Goal: Task Accomplishment & Management: Manage account settings

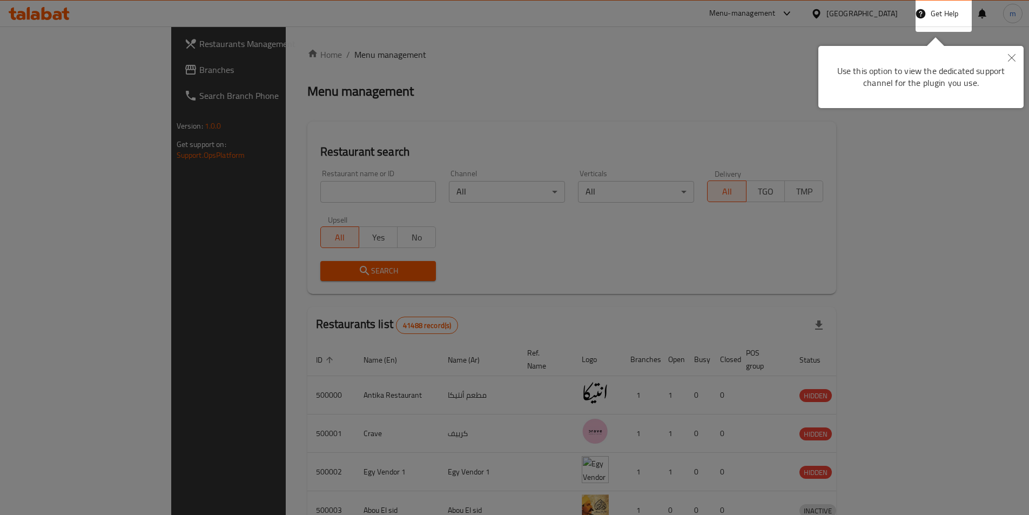
click at [1016, 52] on button "Close" at bounding box center [1012, 58] width 24 height 25
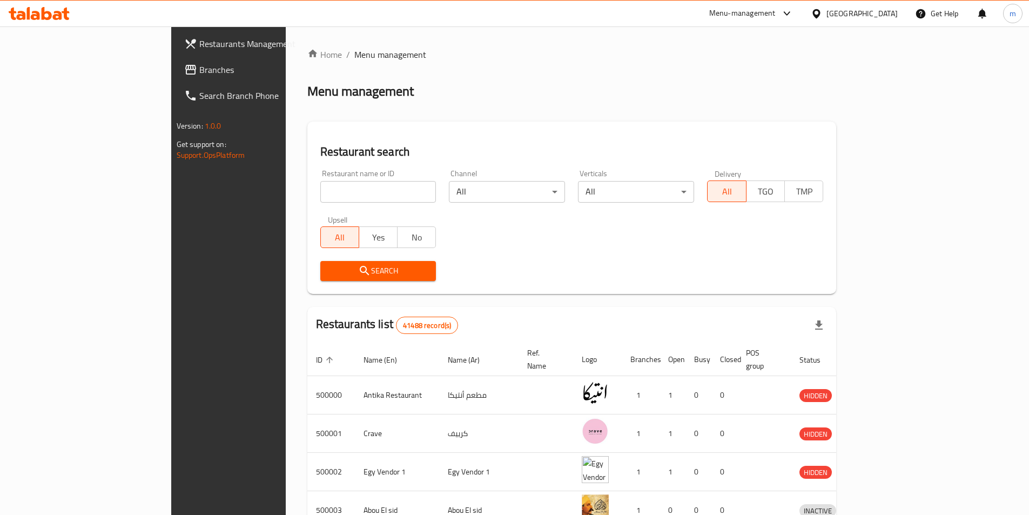
click at [875, 21] on div "[GEOGRAPHIC_DATA]" at bounding box center [854, 14] width 104 height 26
click at [827, 18] on div at bounding box center [819, 14] width 16 height 12
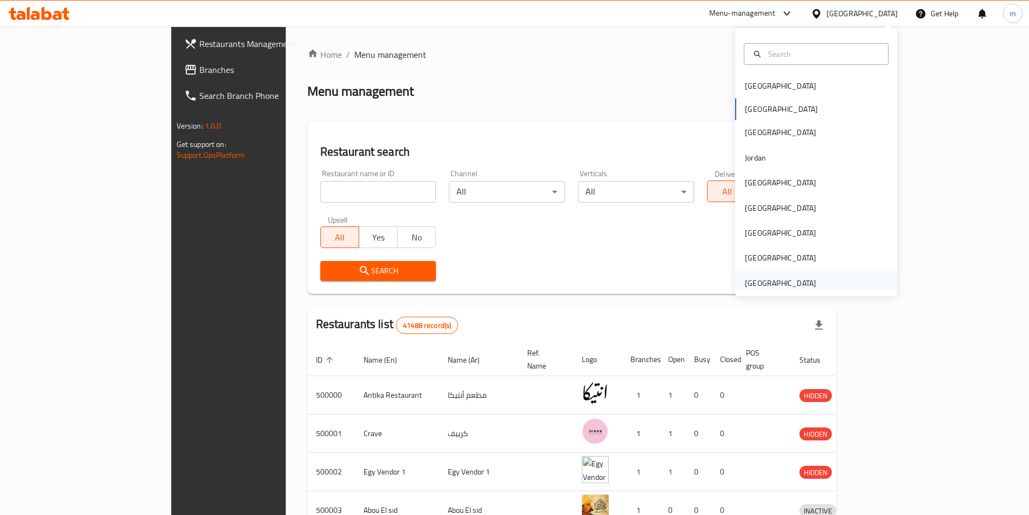
click at [796, 280] on div "[GEOGRAPHIC_DATA]" at bounding box center [780, 283] width 71 height 12
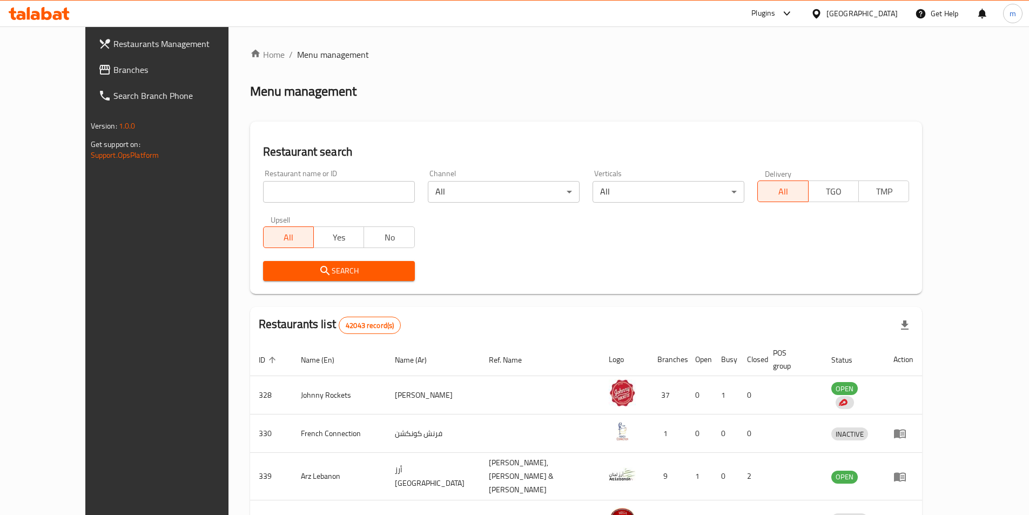
click at [128, 75] on span "Branches" at bounding box center [180, 69] width 135 height 13
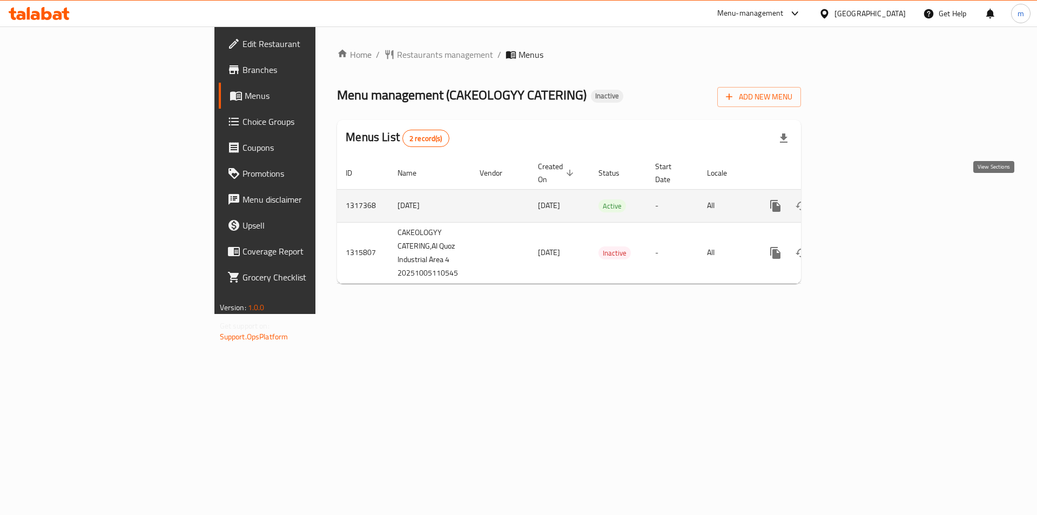
click at [860, 199] on icon "enhanced table" at bounding box center [853, 205] width 13 height 13
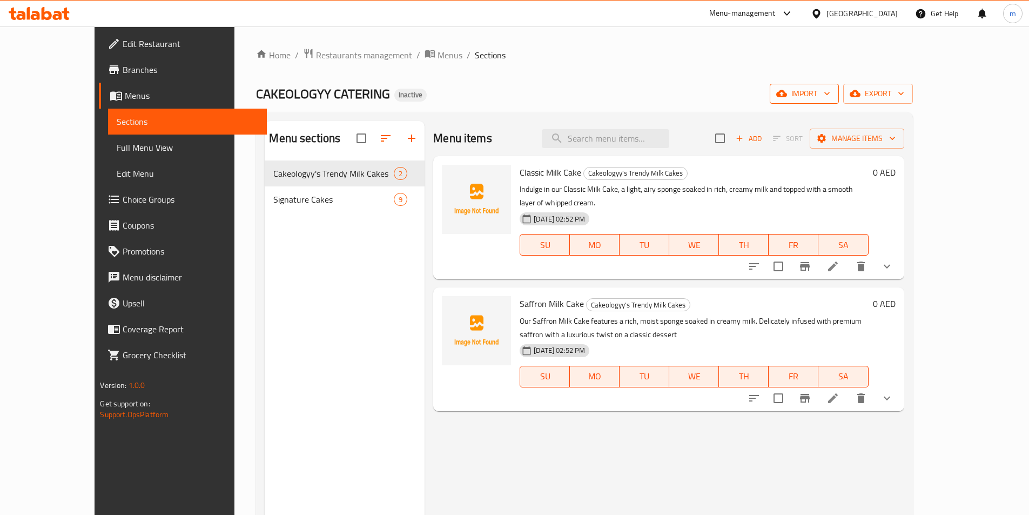
click at [830, 88] on span "import" at bounding box center [805, 94] width 52 height 14
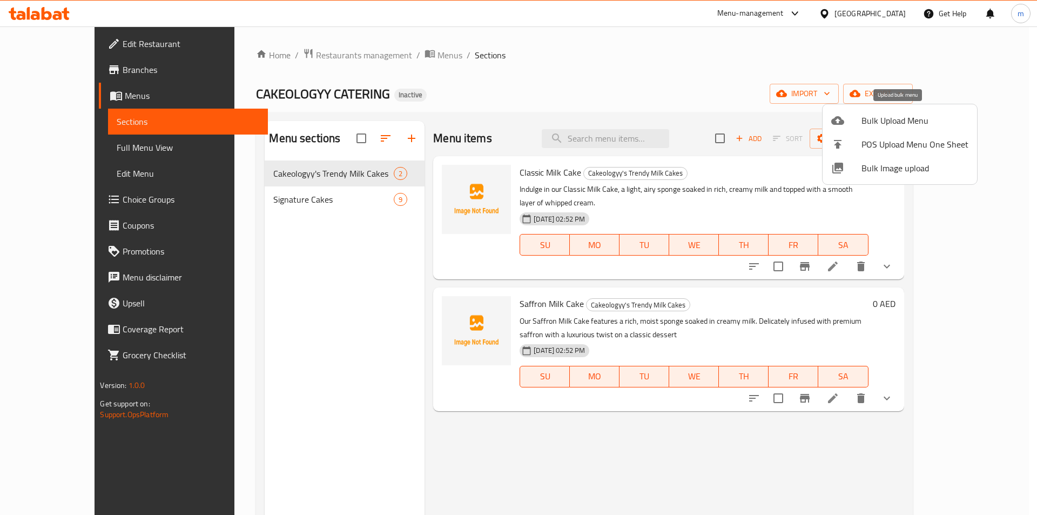
click at [919, 114] on span "Bulk Upload Menu" at bounding box center [915, 120] width 107 height 13
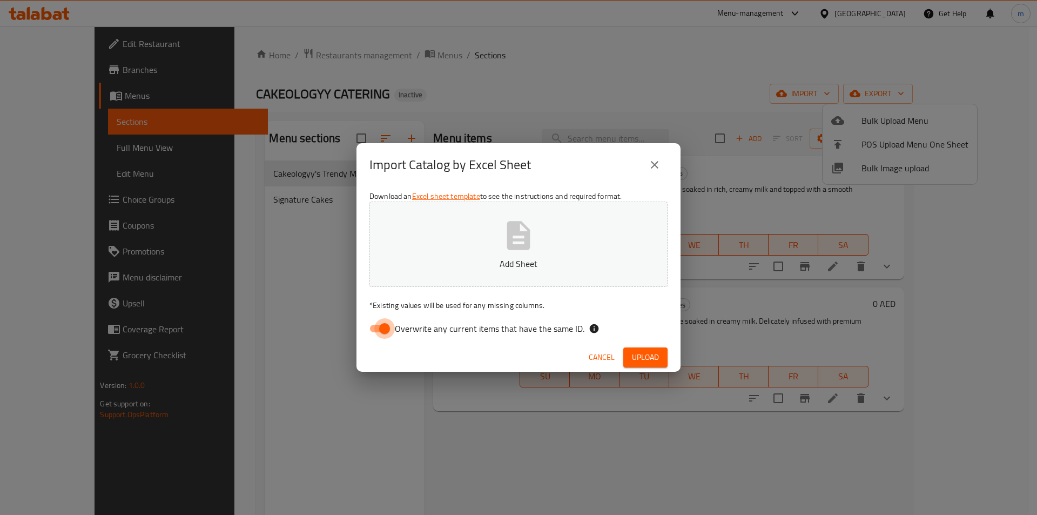
click at [387, 331] on input "Overwrite any current items that have the same ID." at bounding box center [385, 328] width 62 height 21
checkbox input "false"
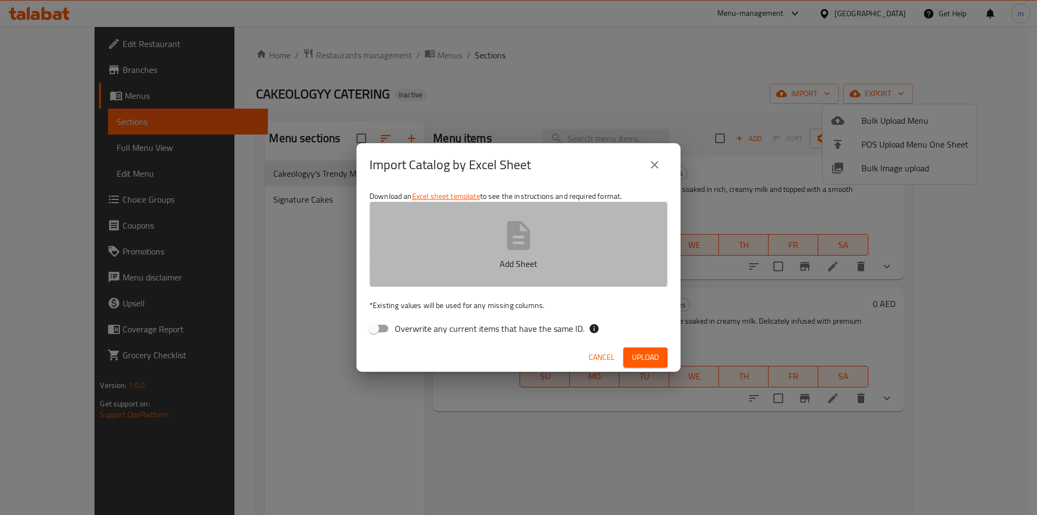
click at [453, 250] on button "Add Sheet" at bounding box center [519, 244] width 298 height 85
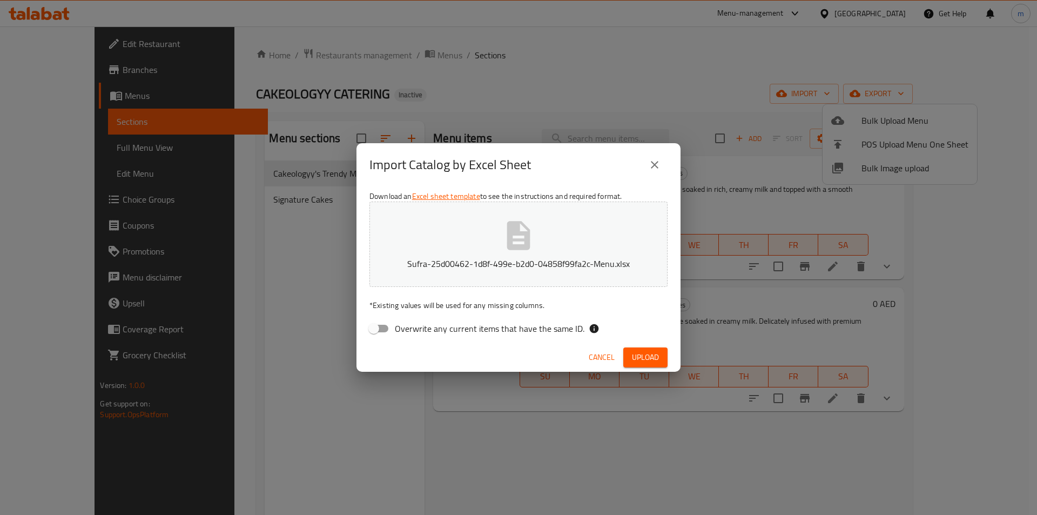
click at [654, 370] on div "Cancel Upload" at bounding box center [519, 357] width 324 height 29
click at [653, 353] on span "Upload" at bounding box center [645, 358] width 27 height 14
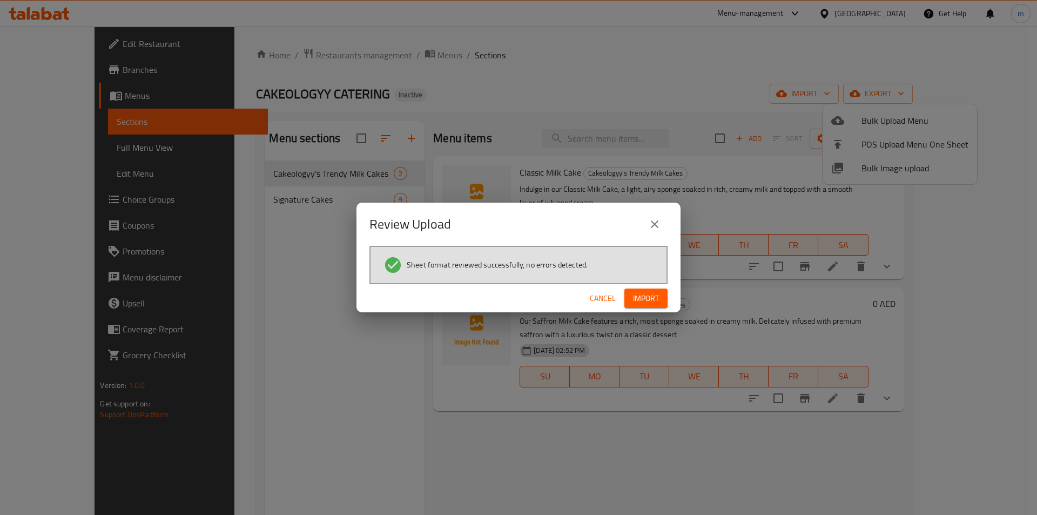
click at [650, 294] on span "Import" at bounding box center [646, 299] width 26 height 14
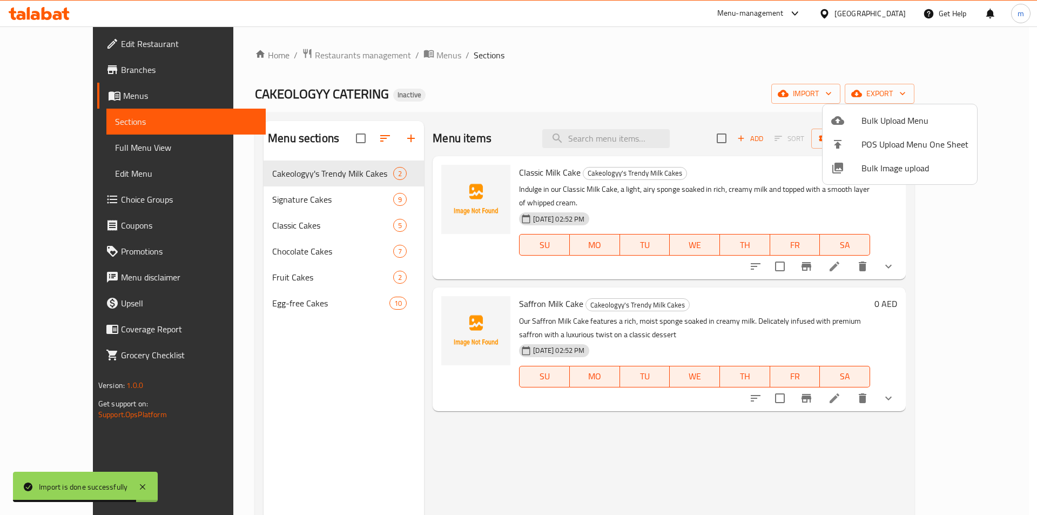
click at [303, 227] on div at bounding box center [518, 257] width 1037 height 515
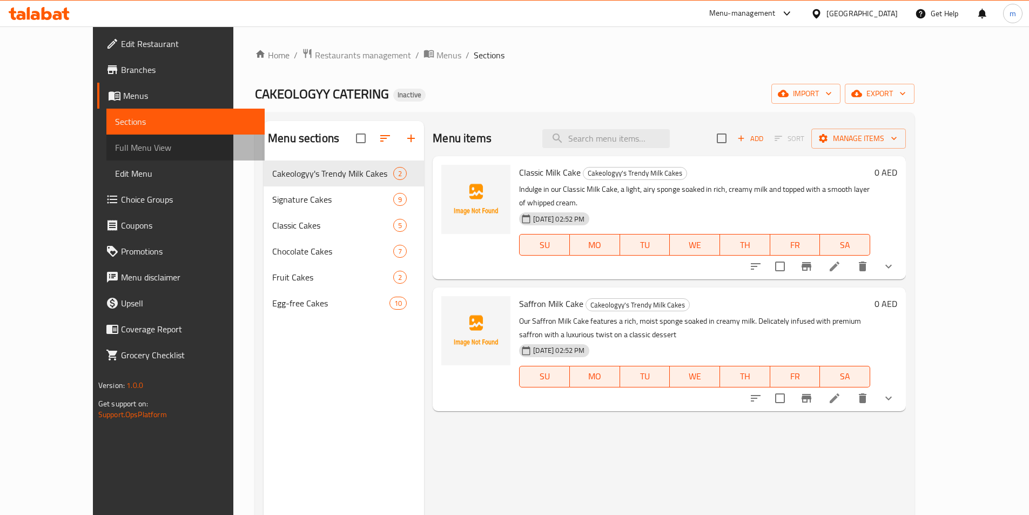
click at [115, 144] on span "Full Menu View" at bounding box center [185, 147] width 141 height 13
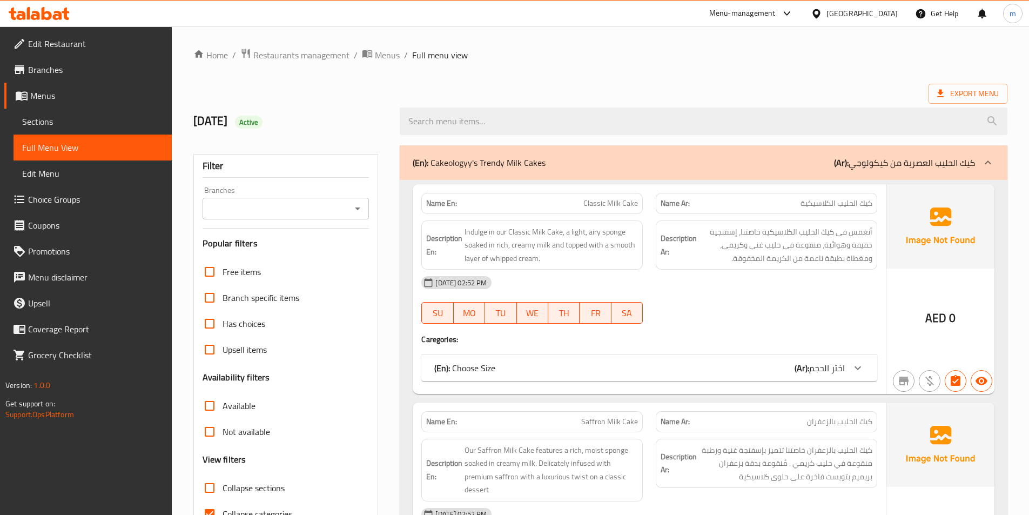
click at [205, 488] on input "Collapse sections" at bounding box center [210, 488] width 26 height 26
checkbox input "true"
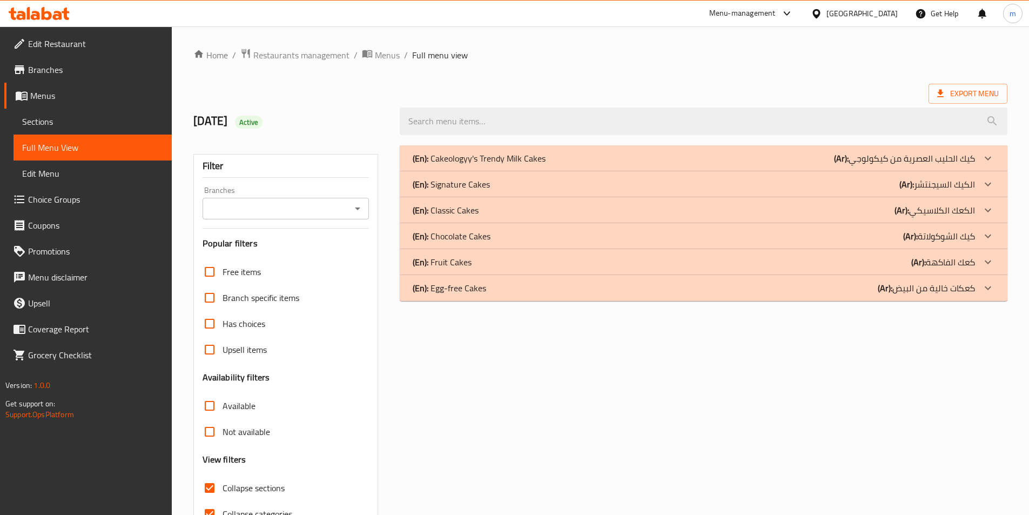
drag, startPoint x: 987, startPoint y: 290, endPoint x: 987, endPoint y: 283, distance: 7.0
click at [987, 290] on icon at bounding box center [988, 288] width 13 height 13
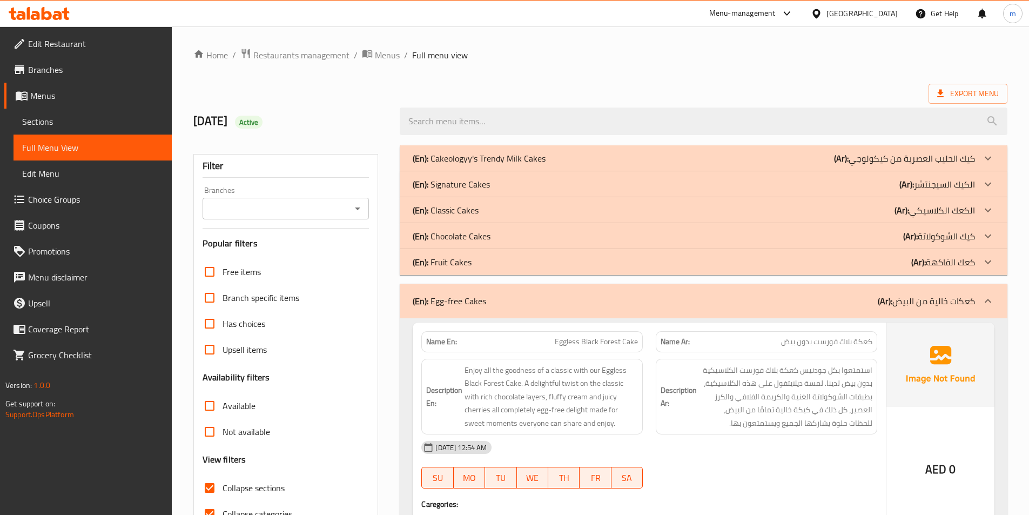
click at [987, 263] on icon at bounding box center [988, 262] width 13 height 13
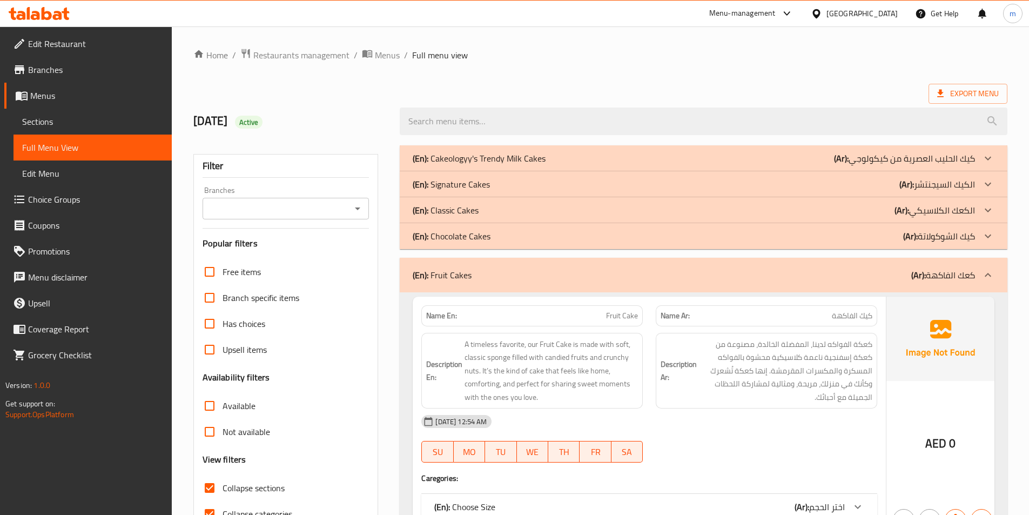
click at [989, 242] on icon at bounding box center [988, 236] width 13 height 13
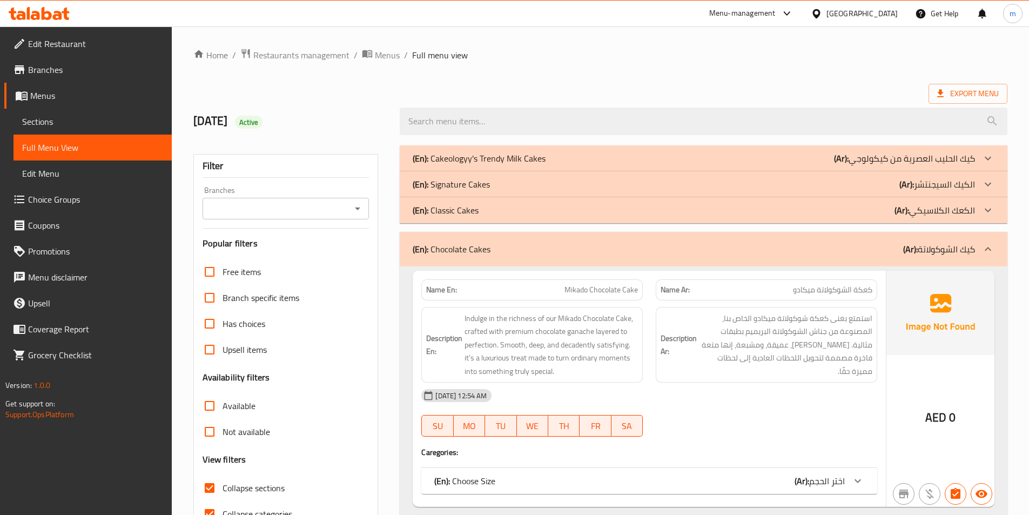
click at [992, 212] on icon at bounding box center [988, 210] width 13 height 13
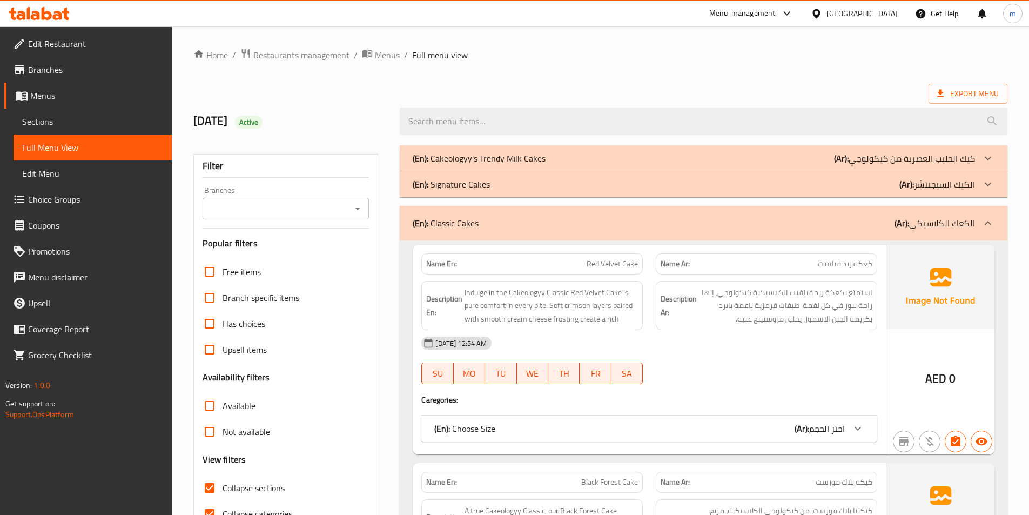
scroll to position [54, 0]
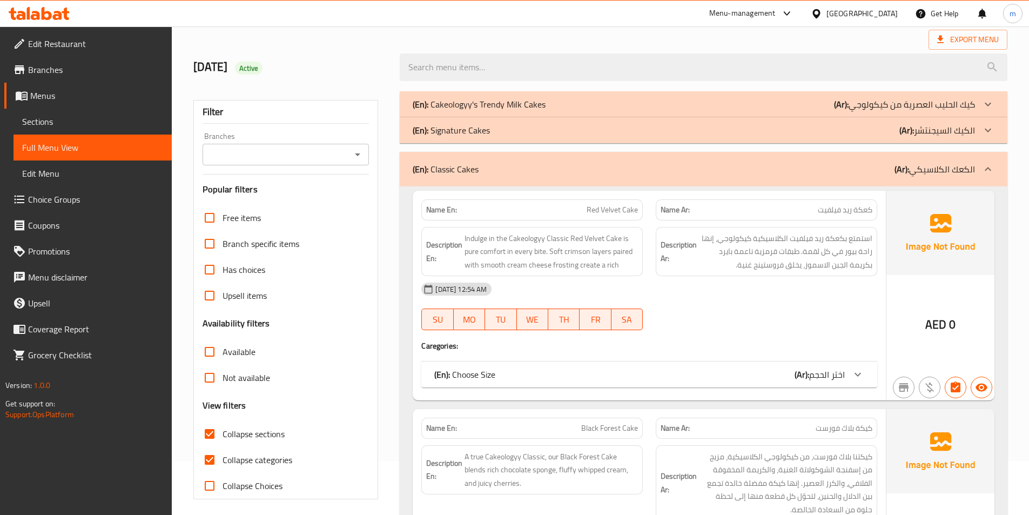
click at [208, 461] on input "Collapse categories" at bounding box center [210, 460] width 26 height 26
checkbox input "false"
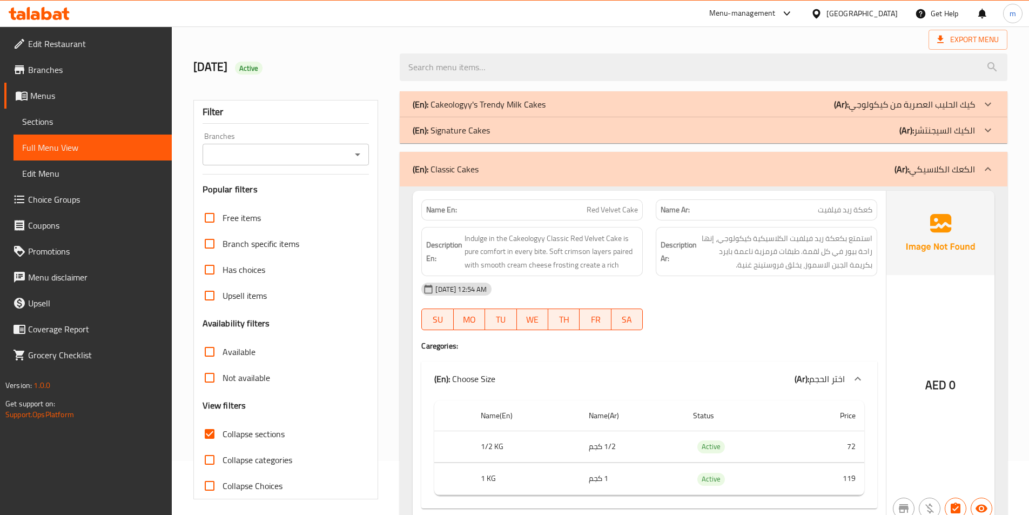
click at [692, 296] on div "15-10-2025 12:54 AM" at bounding box center [649, 289] width 469 height 26
click at [660, 313] on div "15-10-2025 12:54 AM SU MO TU WE TH FR SA" at bounding box center [649, 306] width 469 height 61
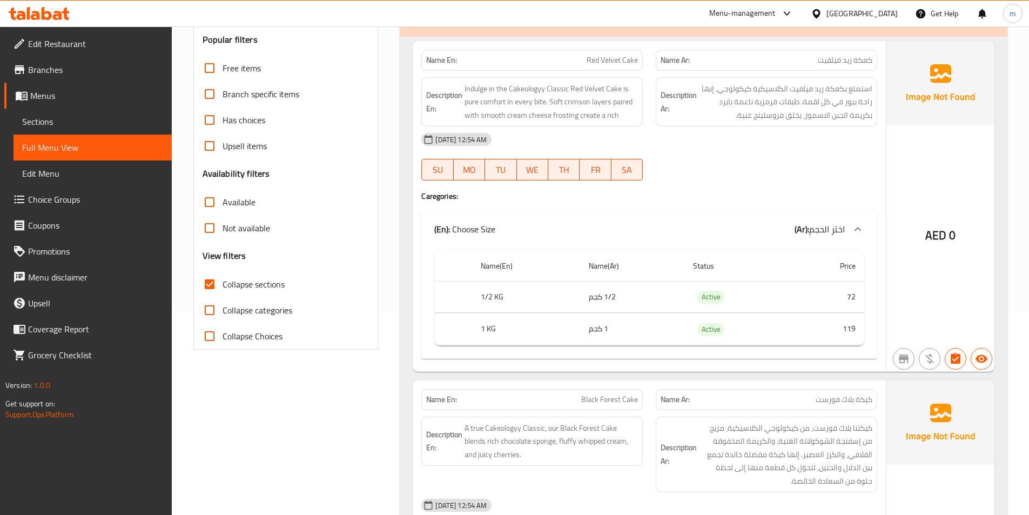
scroll to position [108, 0]
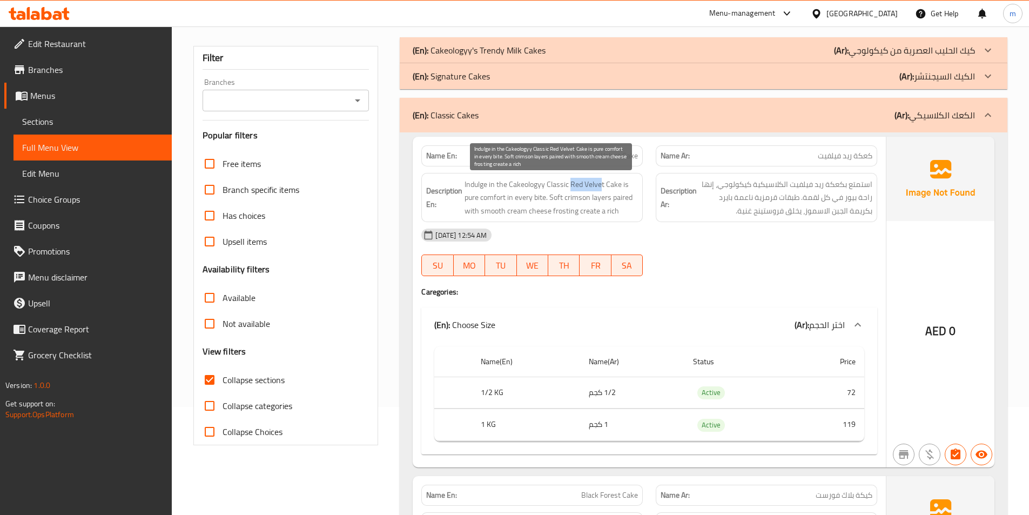
drag, startPoint x: 571, startPoint y: 185, endPoint x: 601, endPoint y: 189, distance: 30.0
click at [601, 189] on span "Indulge in the Cakeologyy Classic Red Velvet Cake is pure comfort in every bite…" at bounding box center [551, 198] width 173 height 40
click at [590, 176] on div "Description En: Indulge in the Cakeologyy Classic Red Velvet Cake is pure comfo…" at bounding box center [532, 198] width 222 height 50
drag, startPoint x: 570, startPoint y: 183, endPoint x: 604, endPoint y: 189, distance: 34.5
click at [604, 189] on span "Indulge in the Cakeologyy Classic Red Velvet Cake is pure comfort in every bite…" at bounding box center [551, 198] width 173 height 40
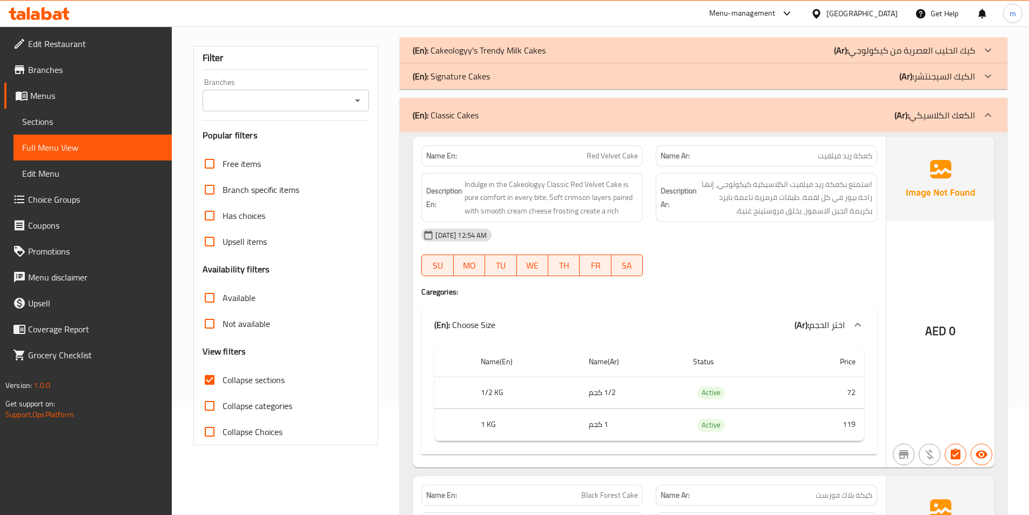
click at [699, 236] on div "15-10-2025 12:54 AM" at bounding box center [649, 235] width 469 height 26
drag, startPoint x: 570, startPoint y: 185, endPoint x: 609, endPoint y: 186, distance: 38.9
click at [609, 186] on span "Indulge in the Cakeologyy Classic Red Velvet Cake is pure comfort in every bite…" at bounding box center [551, 198] width 173 height 40
click at [599, 187] on span "Indulge in the Cakeologyy Classic Red Velvet Cake is pure comfort in every bite…" at bounding box center [551, 198] width 173 height 40
click at [575, 184] on span "Indulge in the Cakeologyy Classic Red Velvet Cake is pure comfort in every bite…" at bounding box center [551, 198] width 173 height 40
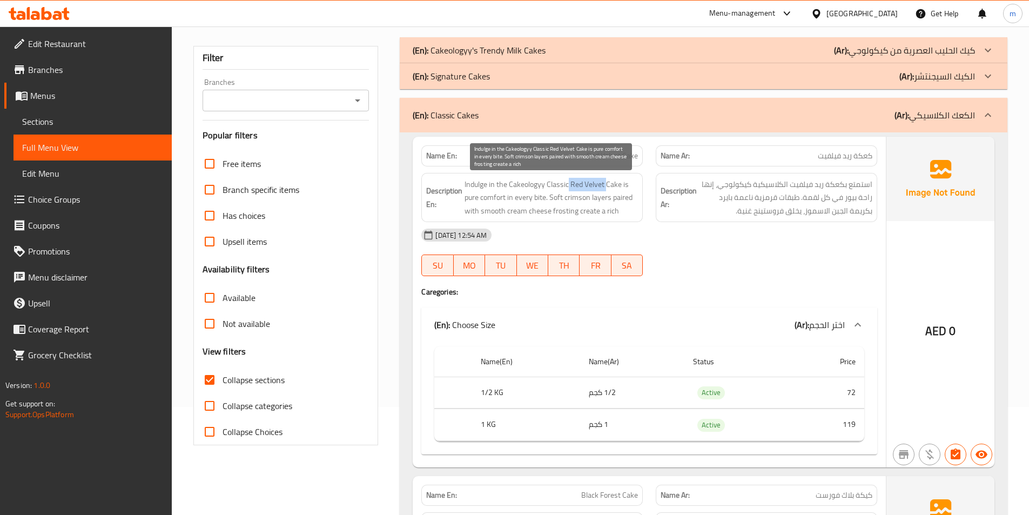
drag, startPoint x: 569, startPoint y: 184, endPoint x: 606, endPoint y: 188, distance: 37.5
click at [606, 188] on span "Indulge in the Cakeologyy Classic Red Velvet Cake is pure comfort in every bite…" at bounding box center [551, 198] width 173 height 40
copy span "Red Velvet"
click at [732, 266] on div "15-10-2025 12:54 AM SU MO TU WE TH FR SA" at bounding box center [649, 252] width 469 height 61
click at [537, 197] on span "Indulge in the Cakeologyy Classic Red Velvet Cake is pure comfort in every bite…" at bounding box center [551, 198] width 173 height 40
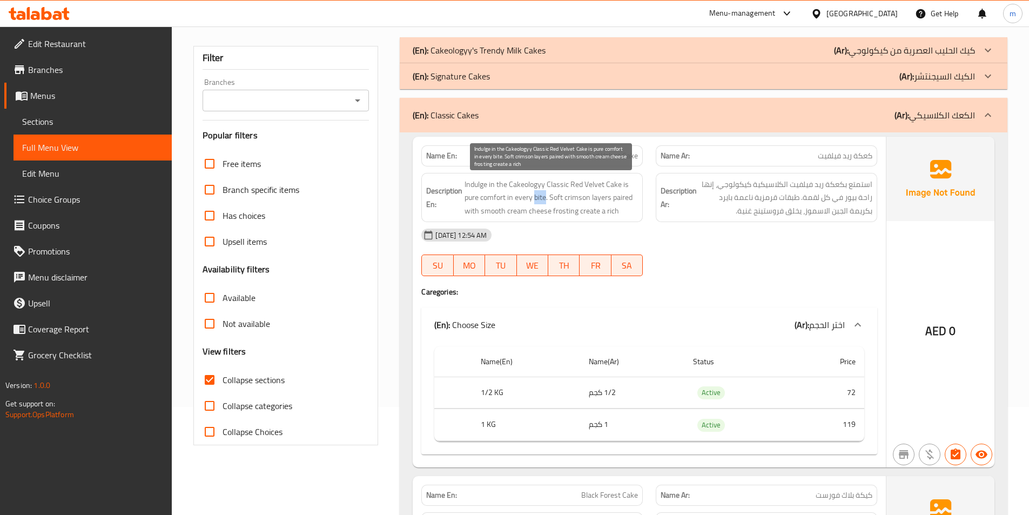
click at [537, 197] on span "Indulge in the Cakeologyy Classic Red Velvet Cake is pure comfort in every bite…" at bounding box center [551, 198] width 173 height 40
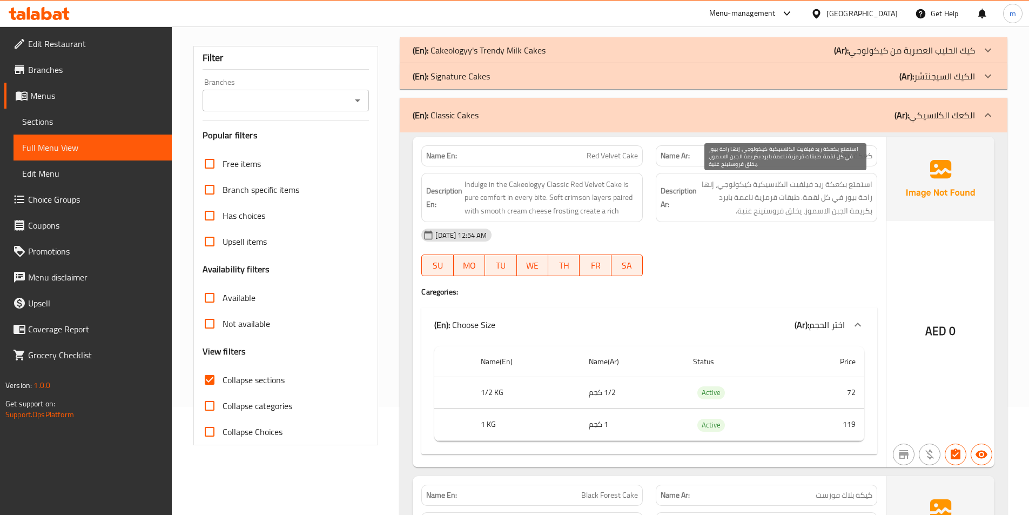
click at [816, 197] on span "استمتع بكعكة ريد فيلفيت الكلاسيكية كيكولوجي، إنها راحة بيور في كل لقمة. طبقات ق…" at bounding box center [785, 198] width 173 height 40
click at [823, 233] on div "15-10-2025 12:54 AM" at bounding box center [649, 235] width 469 height 26
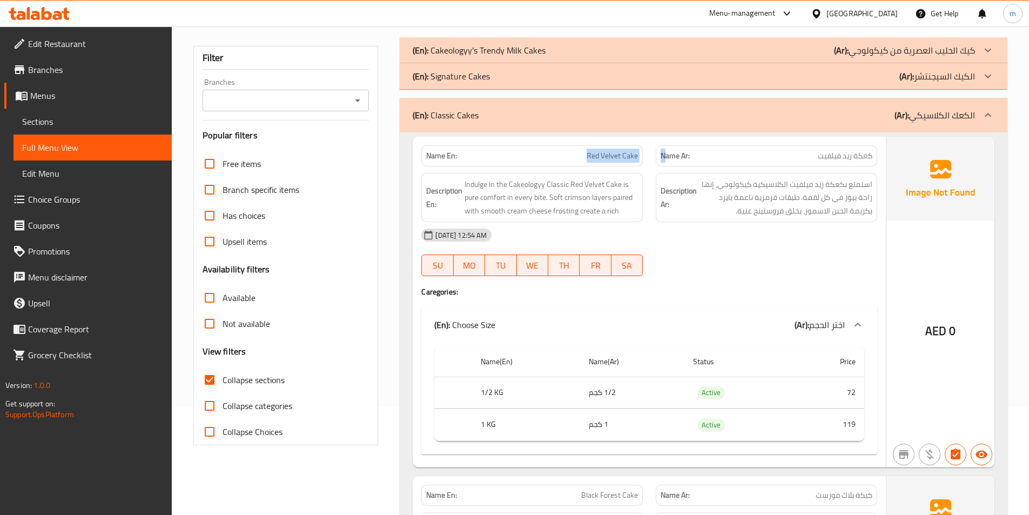
drag, startPoint x: 580, startPoint y: 152, endPoint x: 665, endPoint y: 153, distance: 84.8
click at [665, 153] on div "Name En: Red Velvet Cake Name Ar: كعكة ريد فيلفيت" at bounding box center [649, 156] width 469 height 34
click at [621, 238] on div "15-10-2025 12:54 AM" at bounding box center [649, 235] width 469 height 26
click at [605, 148] on div "Name En: Red Velvet Cake" at bounding box center [532, 155] width 222 height 21
click at [608, 157] on span "Red Velvet Cake" at bounding box center [612, 155] width 51 height 11
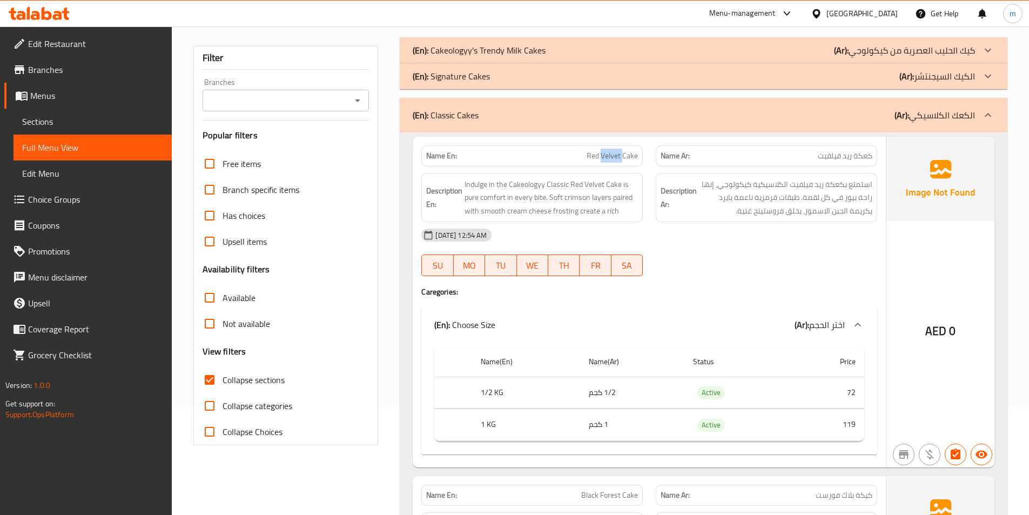
click at [608, 157] on span "Red Velvet Cake" at bounding box center [612, 155] width 51 height 11
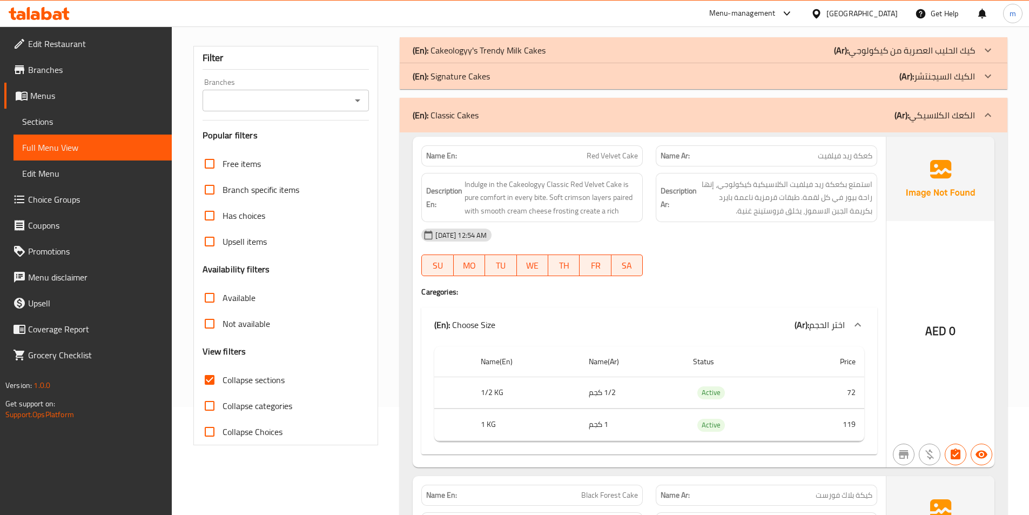
click at [708, 239] on div "15-10-2025 12:54 AM" at bounding box center [649, 235] width 469 height 26
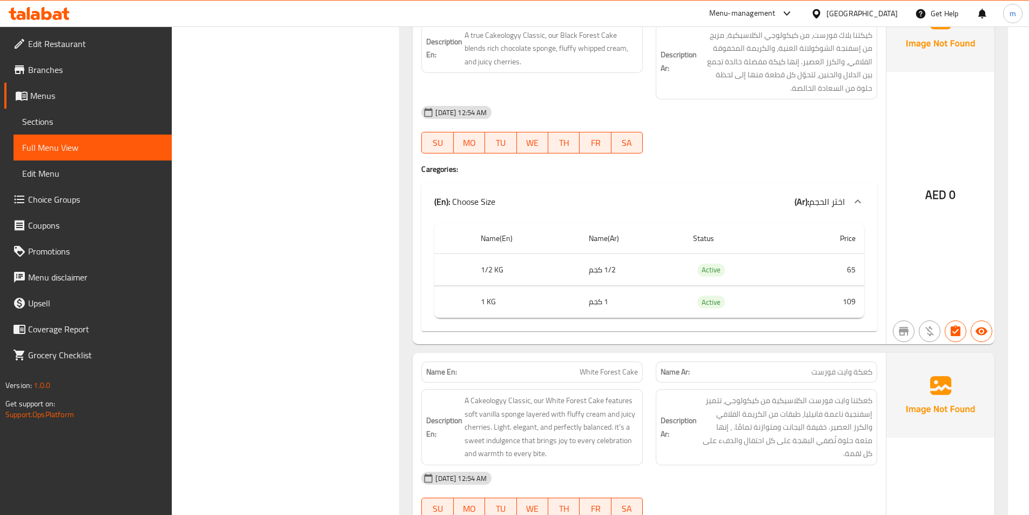
scroll to position [486, 0]
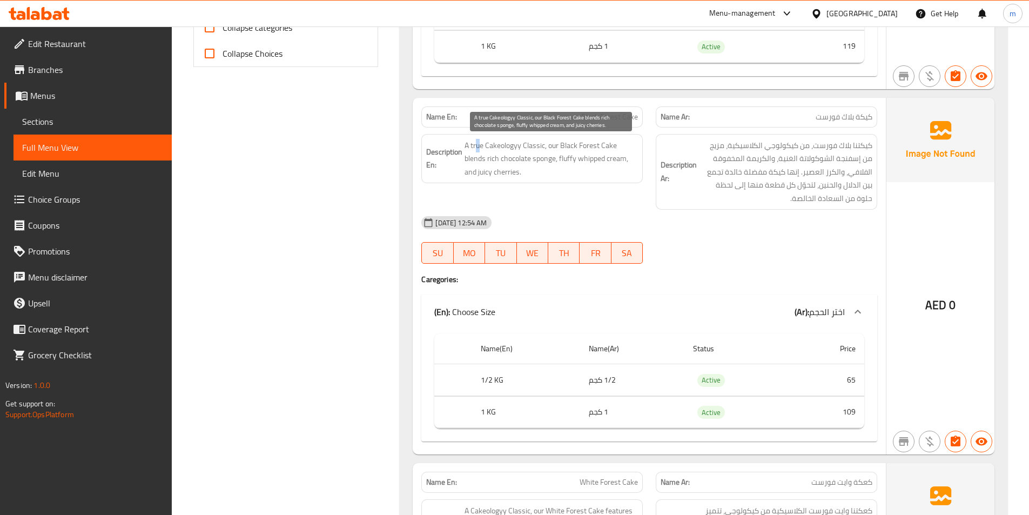
click at [478, 147] on span "A true Cakeologyy Classic, our Black Forest Cake blends rich chocolate sponge, …" at bounding box center [551, 159] width 173 height 40
drag, startPoint x: 478, startPoint y: 146, endPoint x: 667, endPoint y: 149, distance: 189.1
click at [478, 146] on span "A true Cakeologyy Classic, our Black Forest Cake blends rich chocolate sponge, …" at bounding box center [551, 159] width 173 height 40
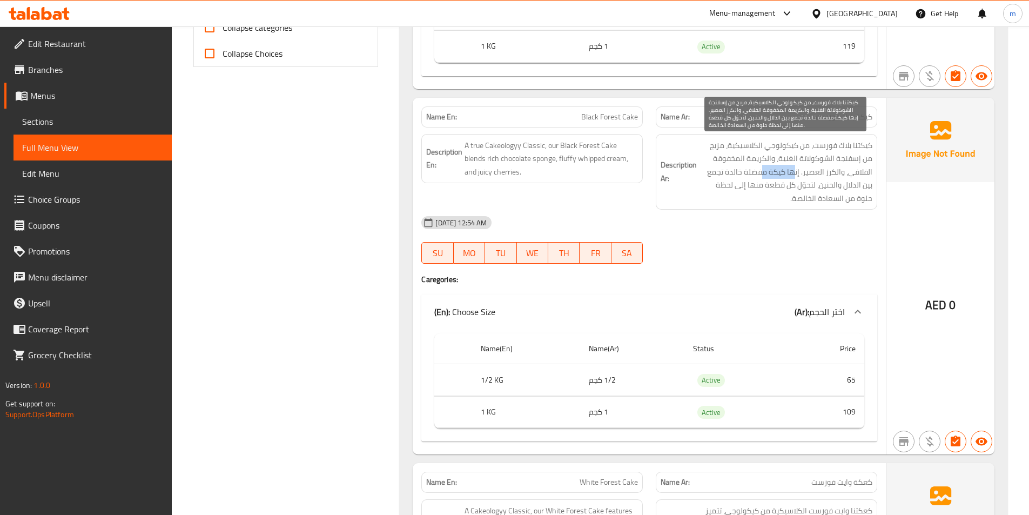
drag, startPoint x: 797, startPoint y: 174, endPoint x: 662, endPoint y: 123, distance: 144.0
click at [748, 170] on span "كيكتنا بلاك فورست، من كيكولوجي الكلاسيكية، مزيج من إسفنجة الشوكولاتة الغنية، وا…" at bounding box center [785, 172] width 173 height 66
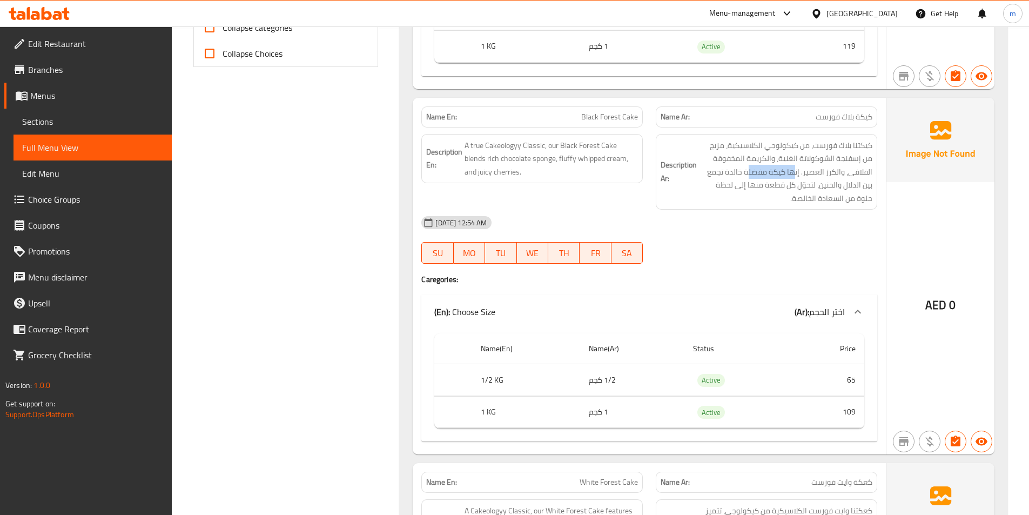
click at [738, 306] on div "(En): Choose Size (Ar): اختر الحجم" at bounding box center [639, 311] width 411 height 13
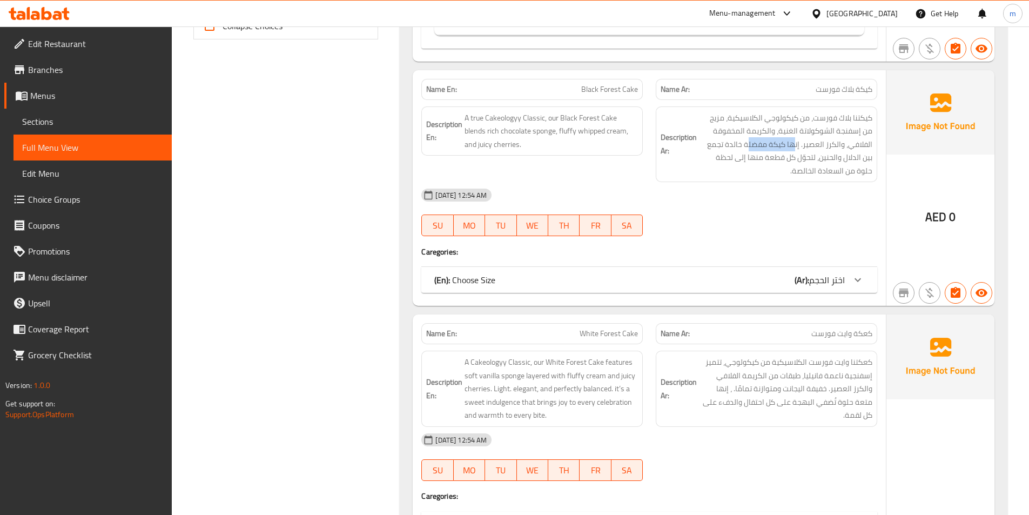
scroll to position [540, 0]
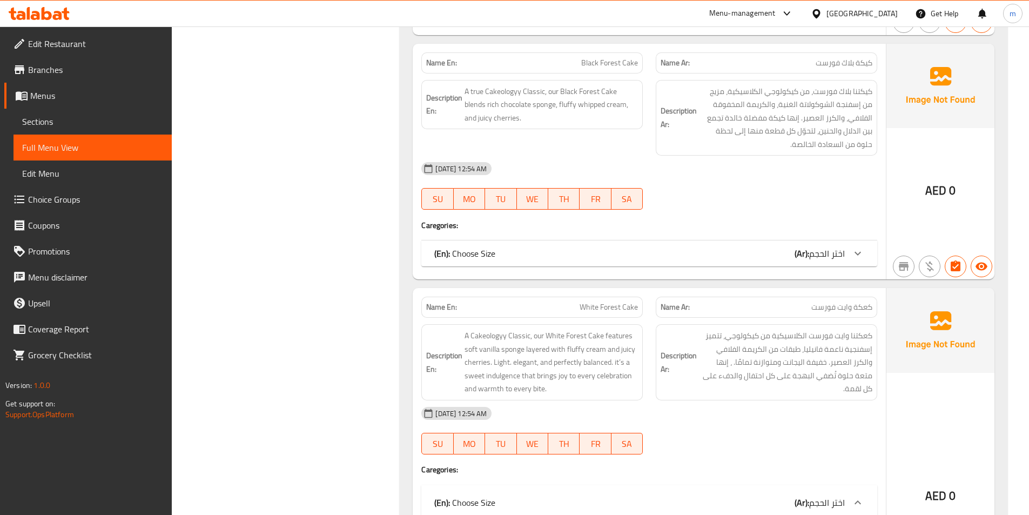
click at [722, 161] on div "15-10-2025 12:54 AM" at bounding box center [649, 169] width 469 height 26
click at [771, 255] on div "(En): Choose Size (Ar): اختر الحجم" at bounding box center [639, 253] width 411 height 13
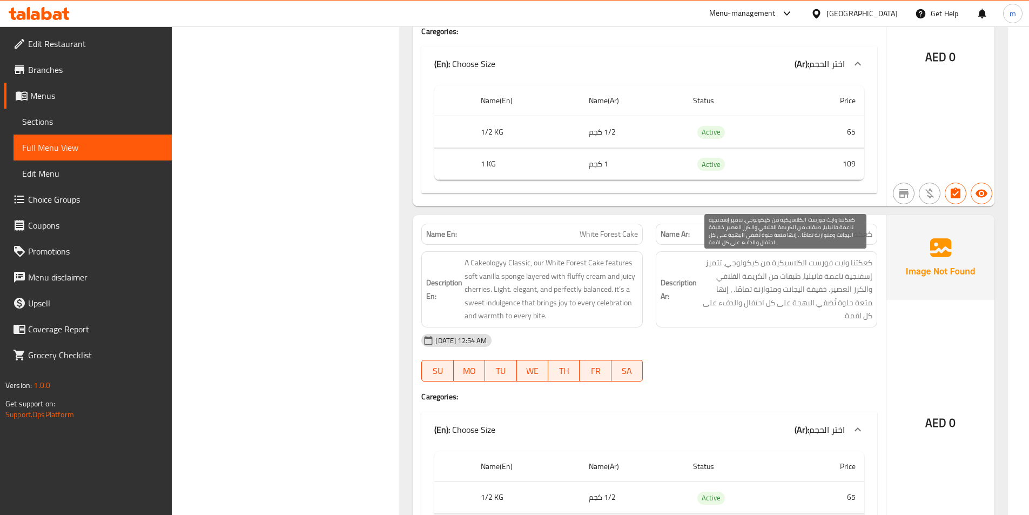
scroll to position [865, 0]
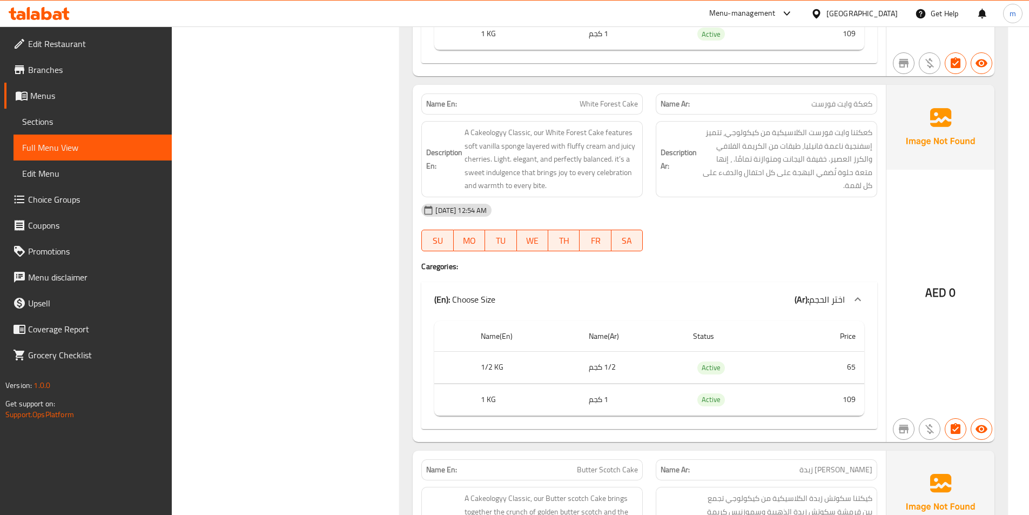
click at [62, 96] on span "Menus" at bounding box center [96, 95] width 133 height 13
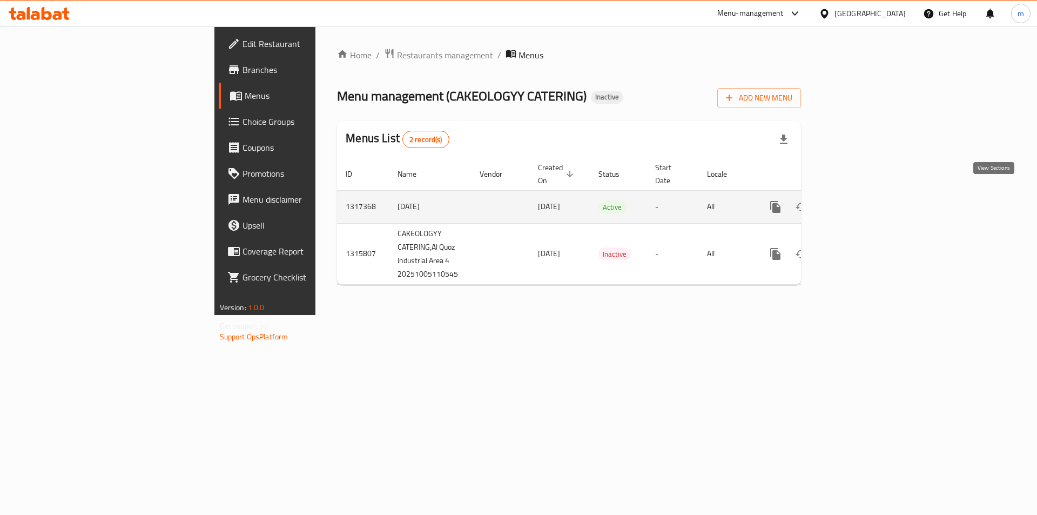
click at [867, 195] on link "enhanced table" at bounding box center [854, 207] width 26 height 26
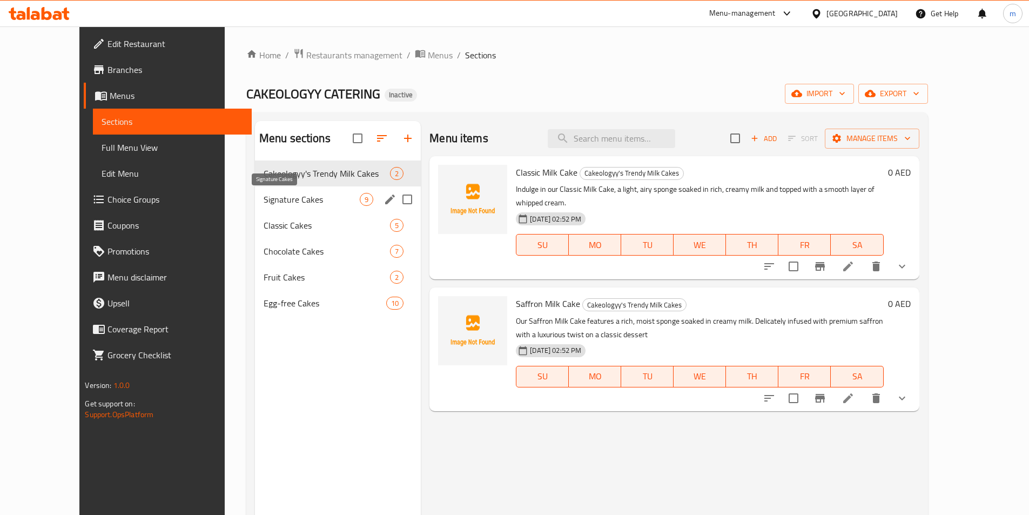
click at [270, 200] on span "Signature Cakes" at bounding box center [312, 199] width 96 height 13
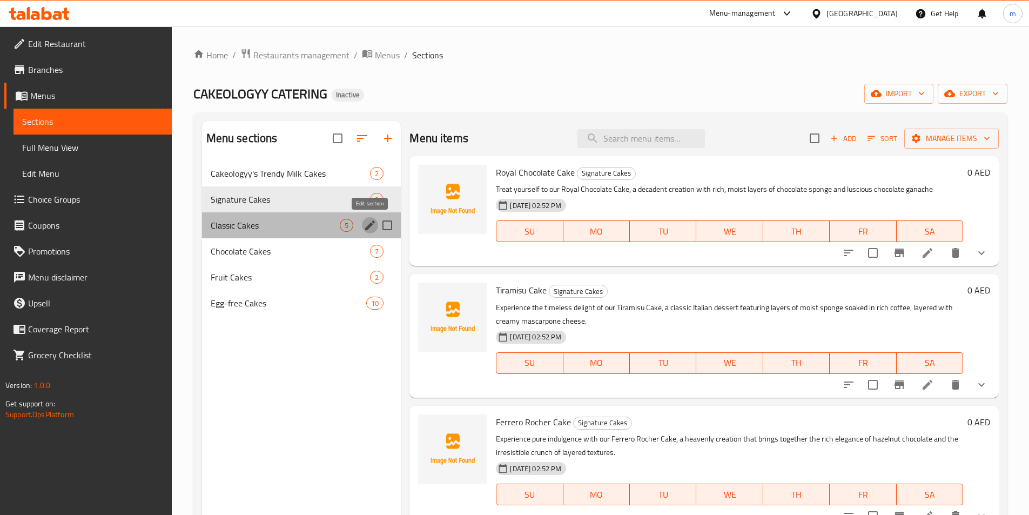
click at [370, 226] on icon "edit" at bounding box center [370, 225] width 10 height 10
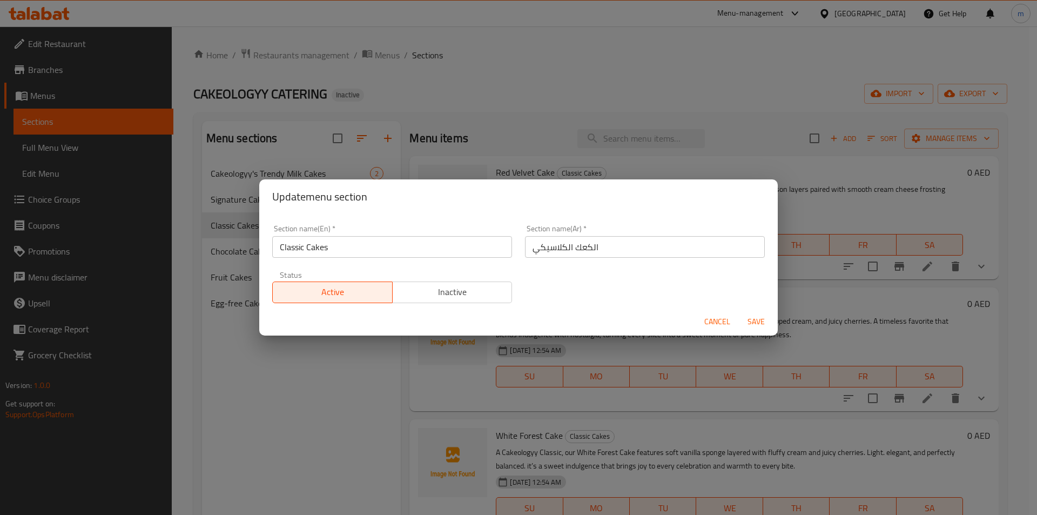
click at [715, 321] on span "Cancel" at bounding box center [718, 322] width 26 height 14
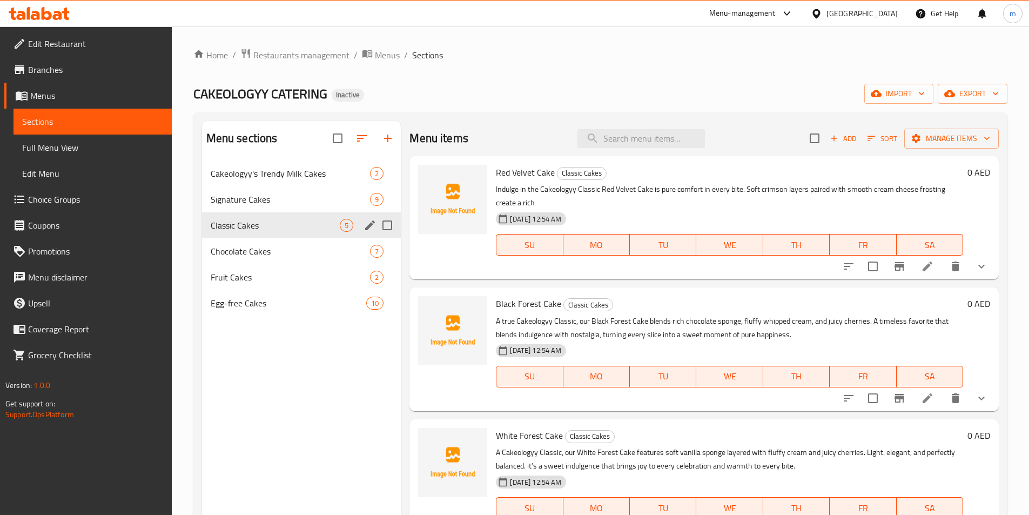
click at [396, 227] on input "Menu sections" at bounding box center [387, 225] width 23 height 23
checkbox input "true"
click at [392, 248] on input "Menu sections" at bounding box center [387, 251] width 23 height 23
checkbox input "true"
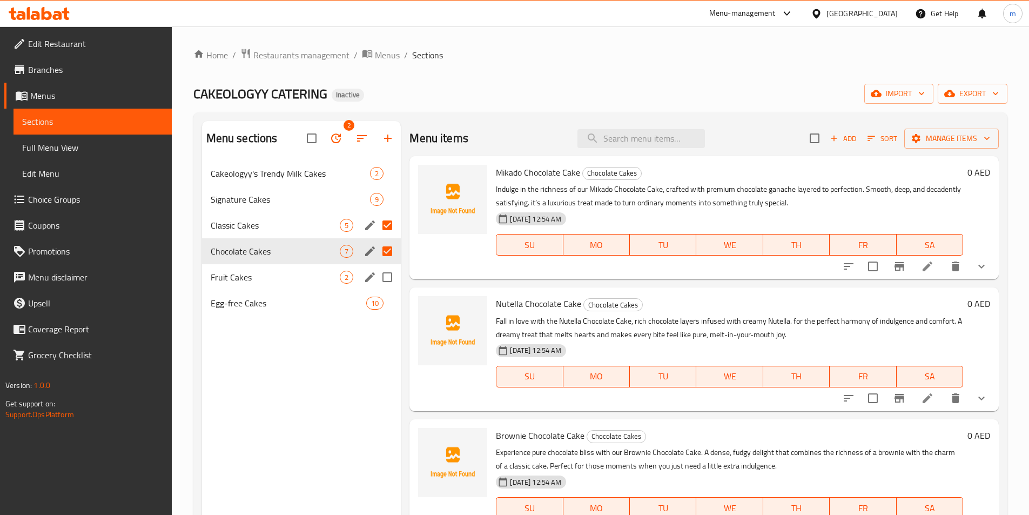
click at [392, 278] on input "Menu sections" at bounding box center [387, 277] width 23 height 23
checkbox input "true"
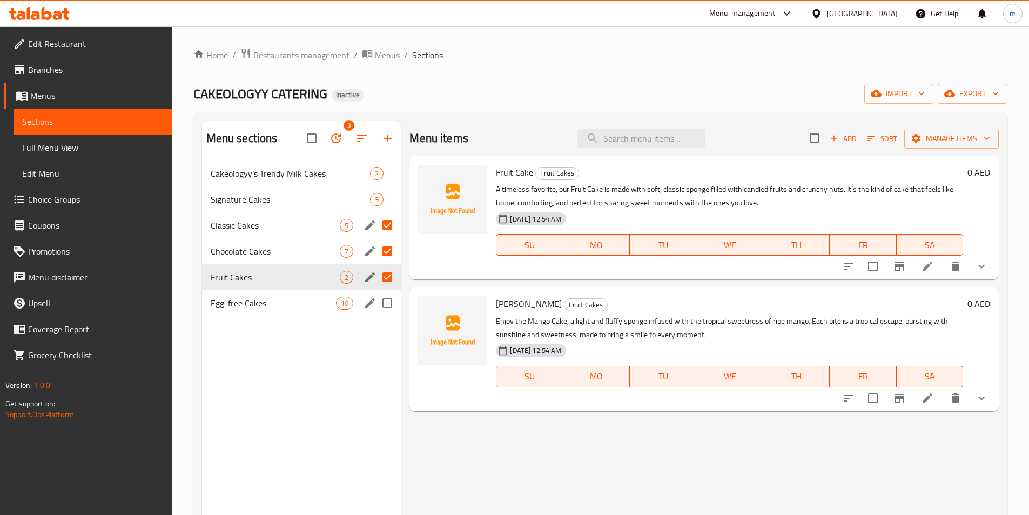
click at [392, 299] on input "Menu sections" at bounding box center [387, 303] width 23 height 23
checkbox input "true"
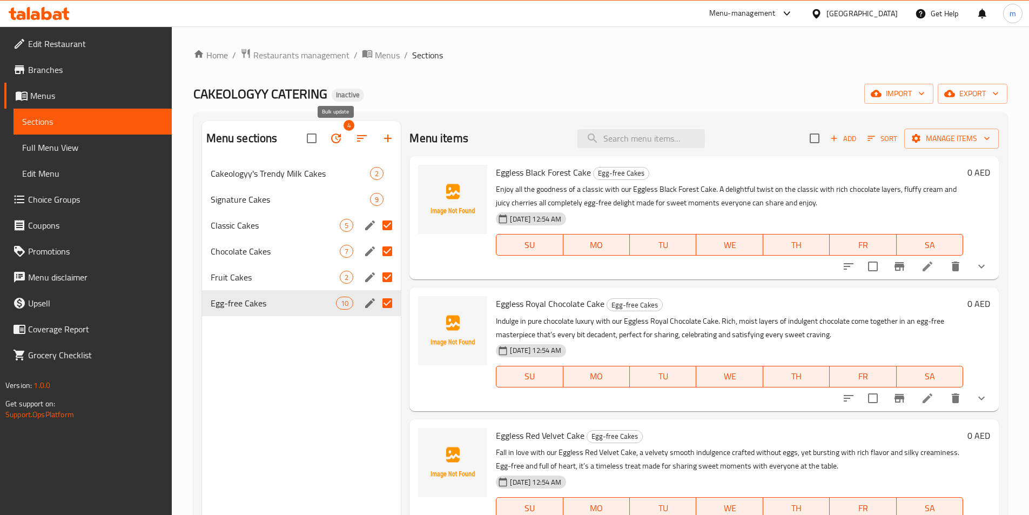
click at [341, 138] on icon "button" at bounding box center [336, 138] width 13 height 13
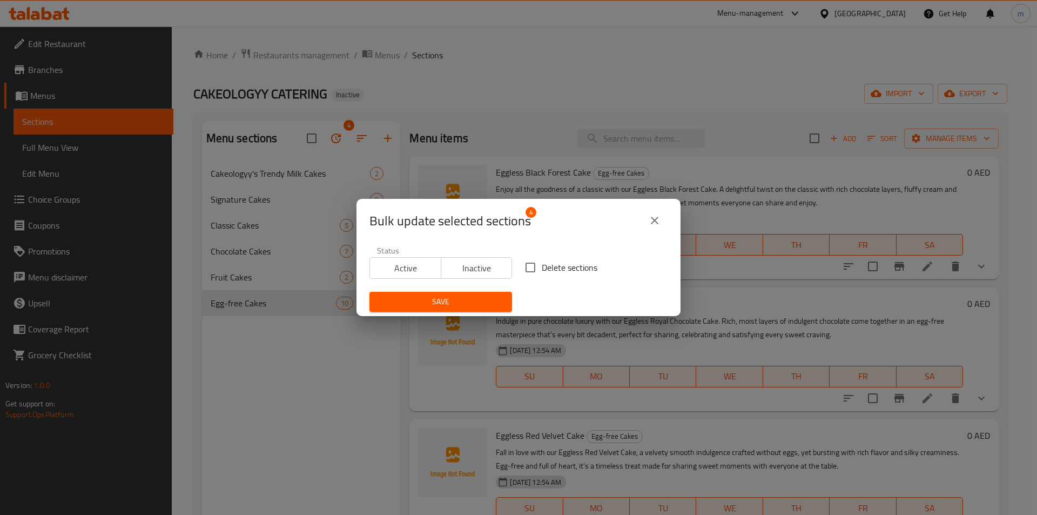
click at [543, 266] on span "Delete sections" at bounding box center [570, 267] width 56 height 13
click at [542, 266] on input "Delete sections" at bounding box center [530, 267] width 23 height 23
checkbox input "true"
click at [457, 295] on span "Save" at bounding box center [440, 302] width 125 height 14
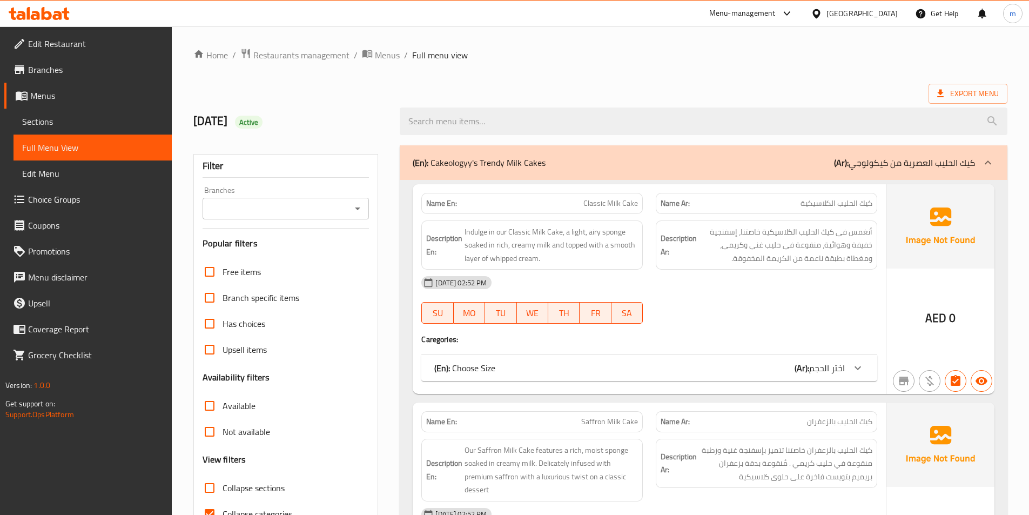
click at [49, 116] on span "Sections" at bounding box center [92, 121] width 141 height 13
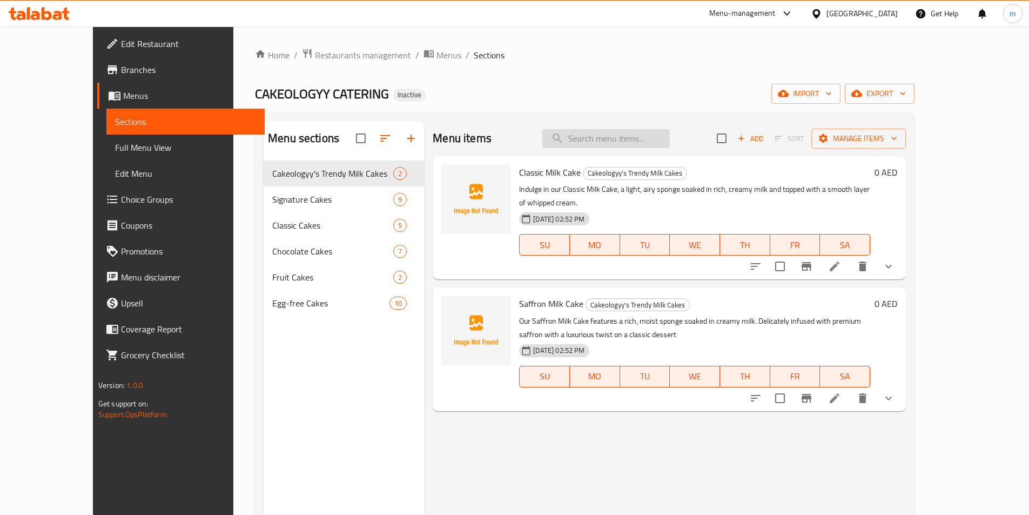
click at [670, 140] on input "search" at bounding box center [606, 138] width 128 height 19
paste input "Red Velvet Cake"
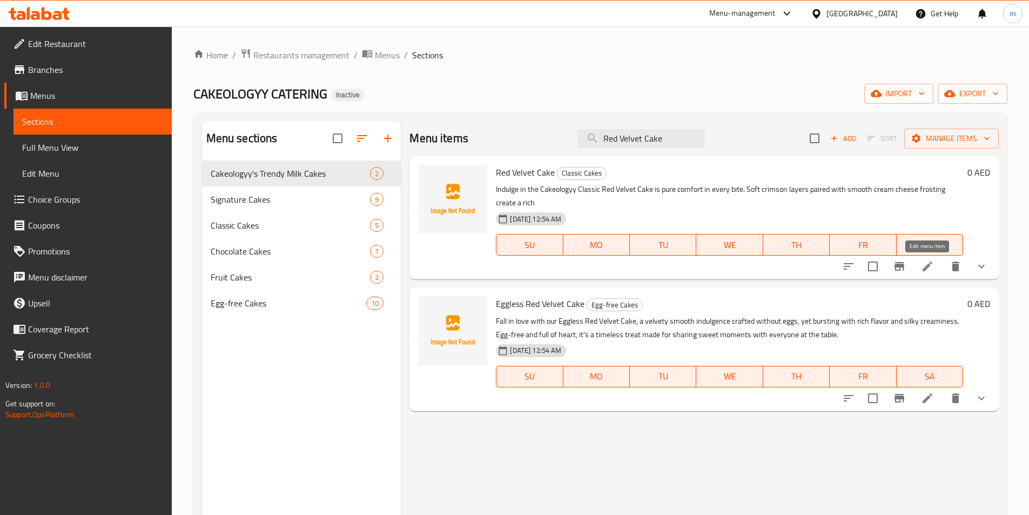
type input "Red Velvet Cake"
click at [921, 265] on icon at bounding box center [927, 266] width 13 height 13
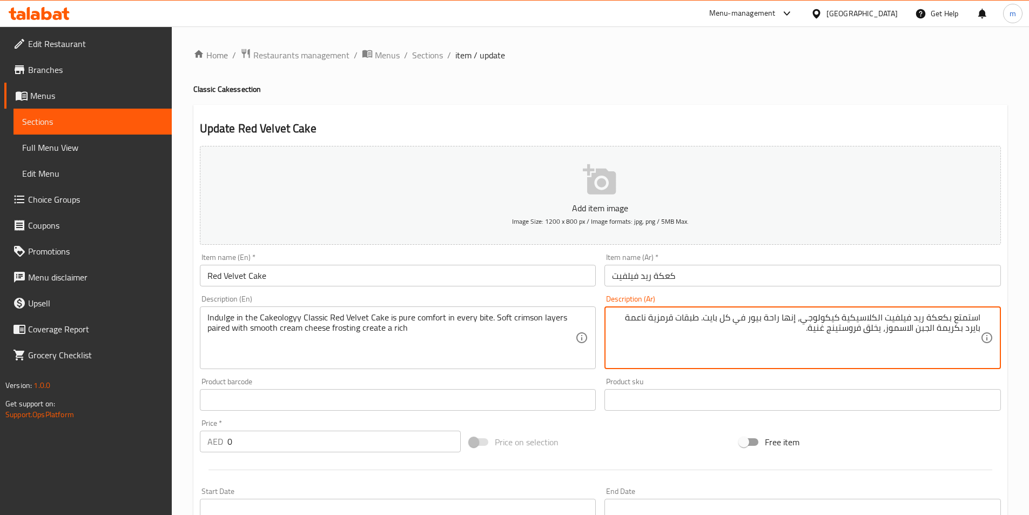
click at [622, 316] on textarea "استمتع بكعكة ريد فيلفيت الكلاسيكية كيكولوجي، إنها راحة بيور في كل بايت. طبقات ق…" at bounding box center [796, 337] width 369 height 51
click at [620, 309] on div "استمتع بكعكة ريد فيلفيت الكلاسيكية كيكولوجي، إنها راحة بيور في كل بايت. طبقات ق…" at bounding box center [803, 337] width 397 height 63
click at [625, 321] on textarea "استمتع بكعكة ريد فيلفيت الكلاسيكية كيكولوجي، إنها راحة بيور في كل بايت. طبقات ق…" at bounding box center [796, 337] width 369 height 51
click at [879, 331] on textarea "استمتع بكعكة ريد فيلفيت الكلاسيكية كيكولوجي، إنها راحة بيور في كل بايت. طبقات ق…" at bounding box center [796, 337] width 369 height 51
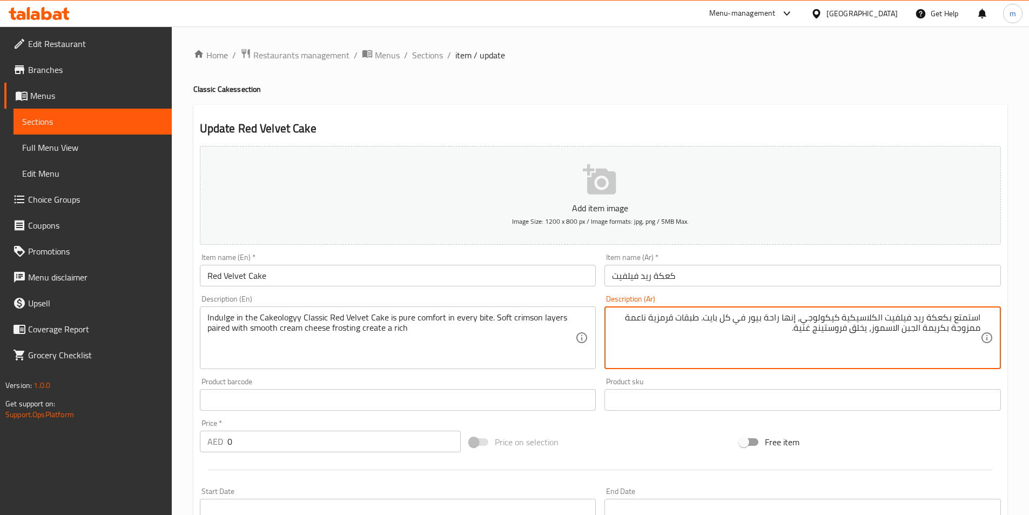
click at [879, 331] on textarea "استمتع بكعكة ريد فيلفيت الكلاسيكية كيكولوجي، إنها راحة بيور في كل بايت. طبقات ق…" at bounding box center [796, 337] width 369 height 51
click at [639, 319] on textarea "استمتع بكعكة ريد فيلفيت الكلاسيكية كيكولوجي، إنها راحة بيور في كل بايت. طبقات ق…" at bounding box center [796, 337] width 369 height 51
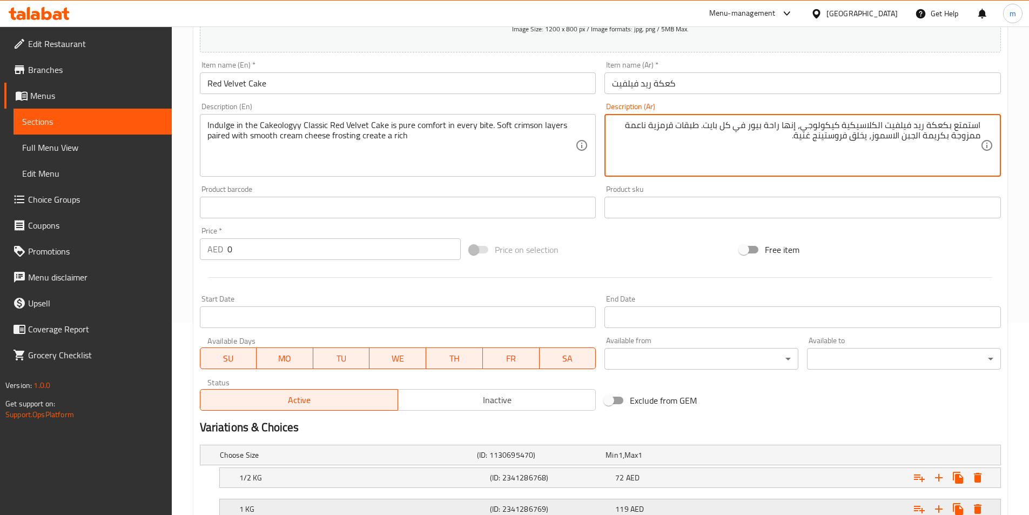
scroll to position [270, 0]
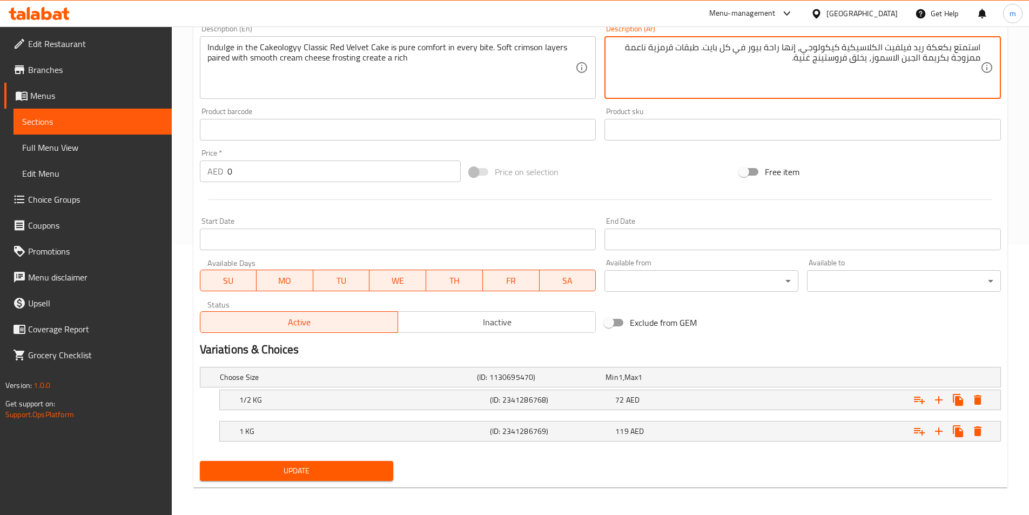
type textarea "استمتع بكعكة ريد فيلفيت الكلاسيكية كيكولوجي، إنها راحة بيور في كل بايت. طبقات ق…"
click at [357, 473] on span "Update" at bounding box center [297, 471] width 177 height 14
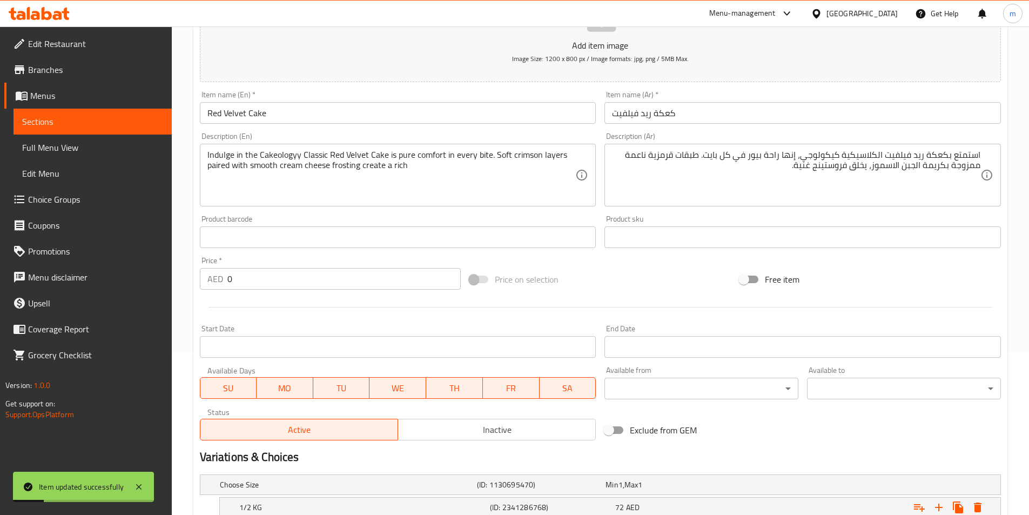
scroll to position [162, 0]
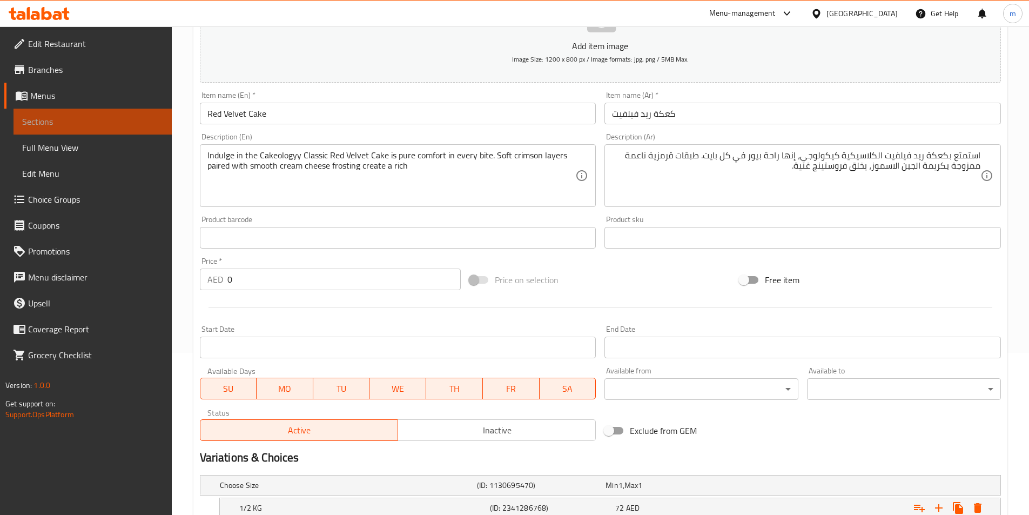
click at [87, 117] on span "Sections" at bounding box center [92, 121] width 141 height 13
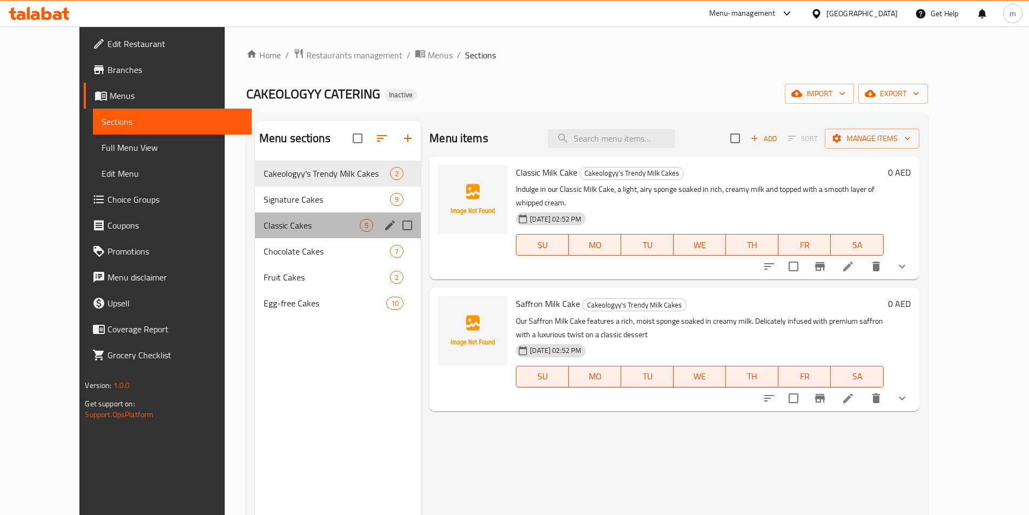
click at [255, 235] on div "Classic Cakes 5" at bounding box center [338, 225] width 166 height 26
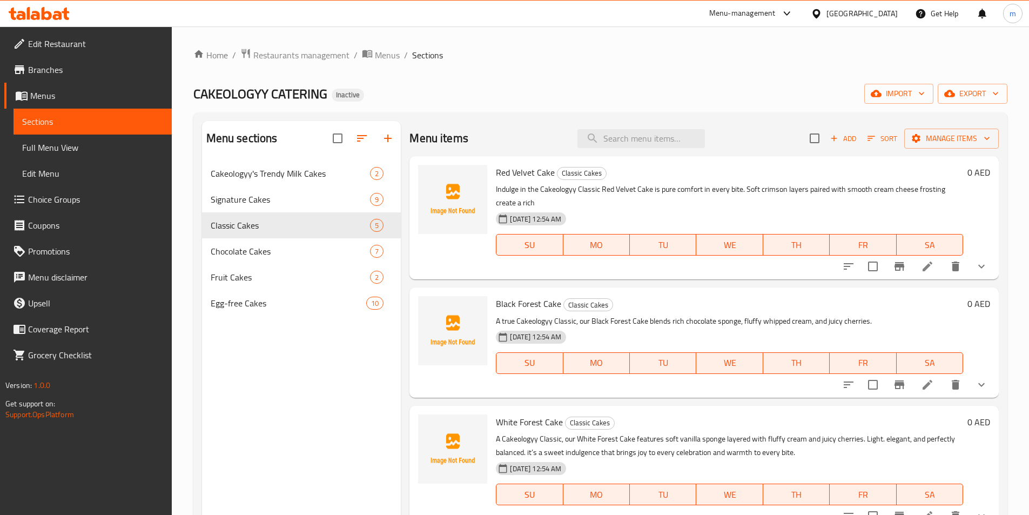
click at [915, 392] on li at bounding box center [928, 384] width 30 height 19
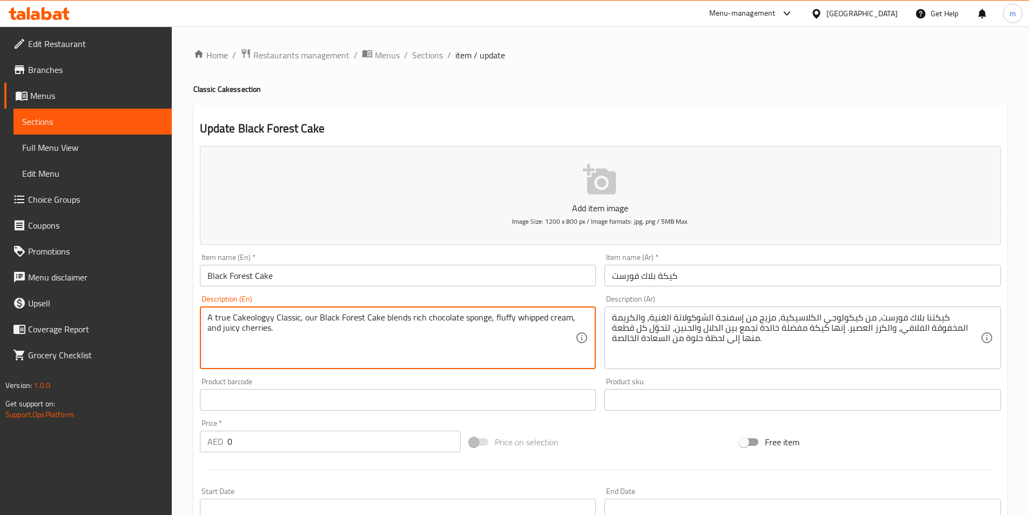
paste textarea "A timeless favorite that blends indulgence with nostalgia, turning every slice …"
type textarea "A true Cakeologyy Classic, our Black Forest Cake blends rich chocolate sponge, …"
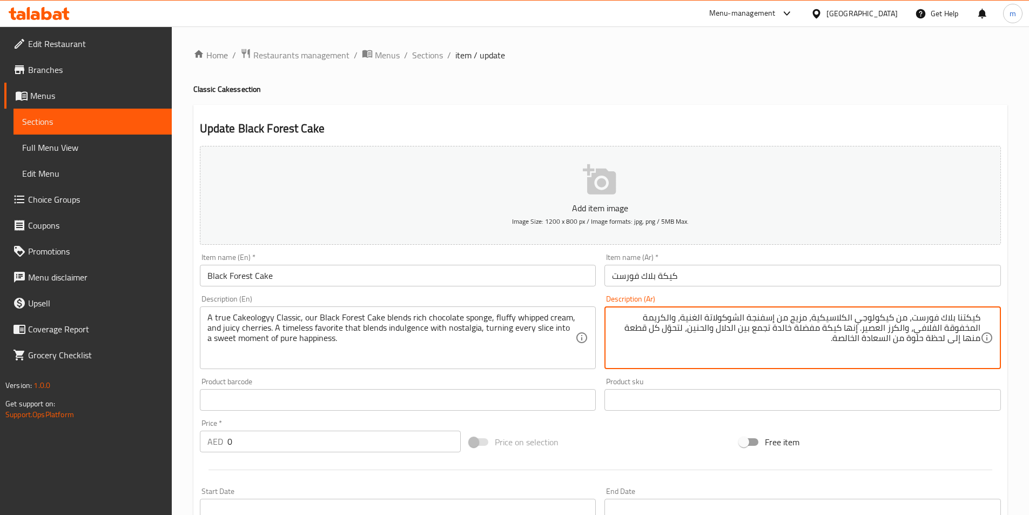
drag, startPoint x: 807, startPoint y: 321, endPoint x: 1032, endPoint y: 318, distance: 225.3
click at [1029, 318] on html "​ Menu-management United Arab Emirates Get Help m Edit Restaurant Branches Menu…" at bounding box center [514, 257] width 1029 height 515
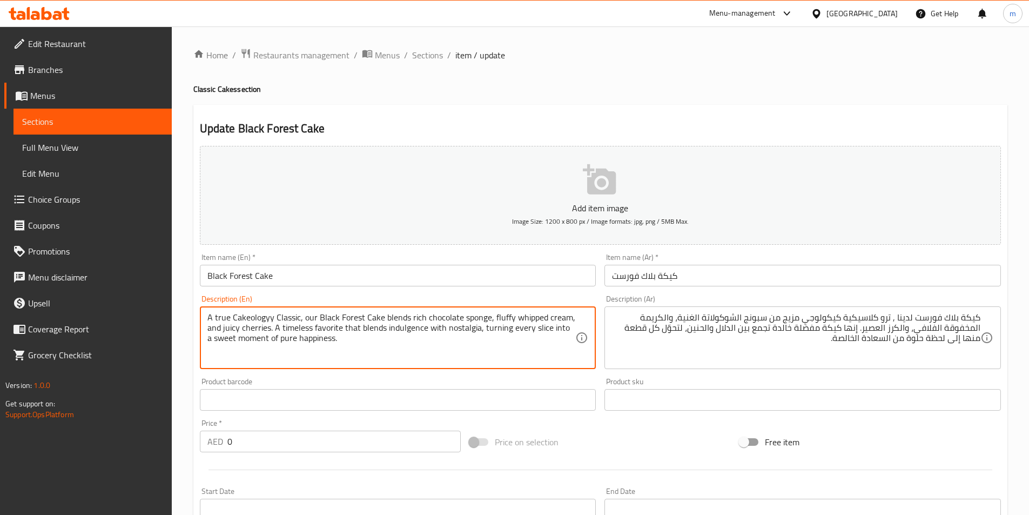
drag, startPoint x: 239, startPoint y: 325, endPoint x: 230, endPoint y: 332, distance: 11.5
click at [230, 332] on textarea "A true Cakeologyy Classic, our Black Forest Cake blends rich chocolate sponge, …" at bounding box center [391, 337] width 369 height 51
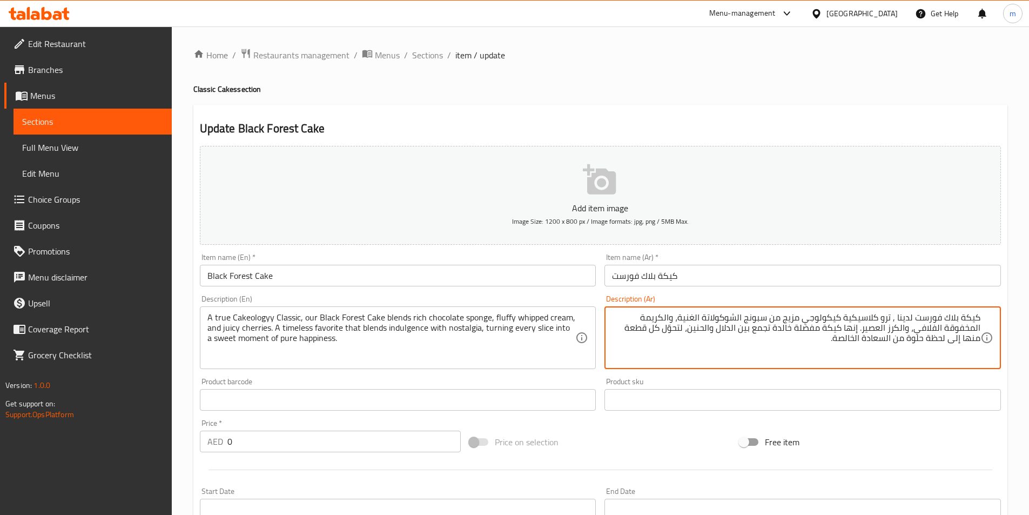
click at [876, 325] on textarea "كيكة بلاك فورست لدينا , ترو كلاسيكية كيكولوجي مزيج من سبونج الشوكولاتة الغنية، …" at bounding box center [796, 337] width 369 height 51
click at [879, 327] on textarea "كيكة بلاك فورست لدينا , ترو كلاسيكية كيكولوجي مزيج من سبونج الشوكولاتة الغنية، …" at bounding box center [796, 337] width 369 height 51
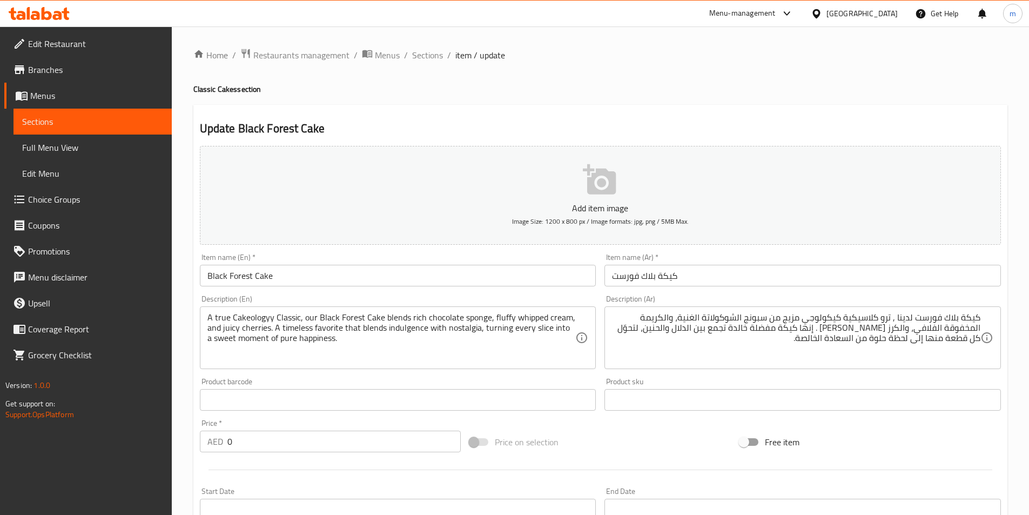
click at [792, 337] on textarea "كيكة بلاك فورست لدينا , ترو كلاسيكية كيكولوجي مزيج من سبونج الشوكولاتة الغنية، …" at bounding box center [796, 337] width 369 height 51
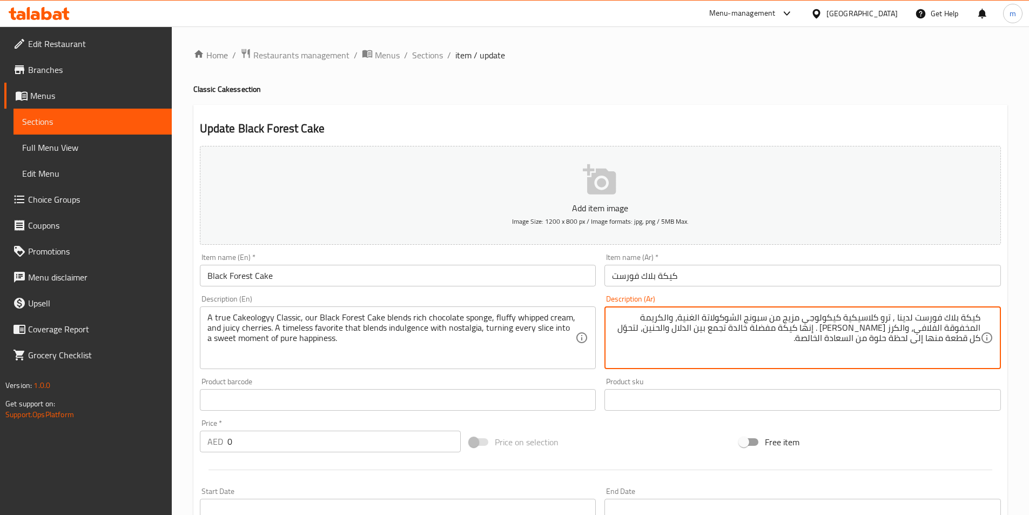
click at [823, 331] on textarea "كيكة بلاك فورست لدينا , ترو كلاسيكية كيكولوجي مزيج من سبونج الشوكولاتة الغنية، …" at bounding box center [796, 337] width 369 height 51
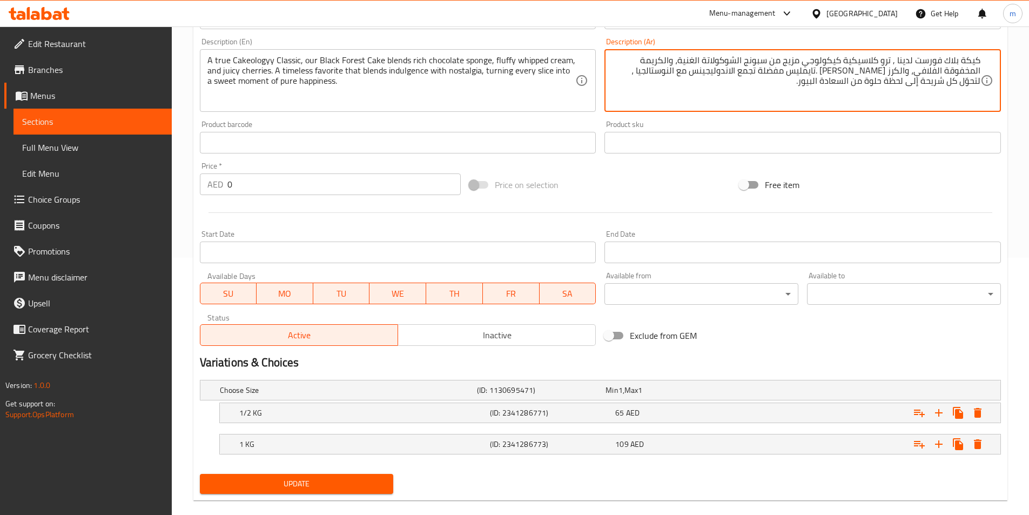
scroll to position [273, 0]
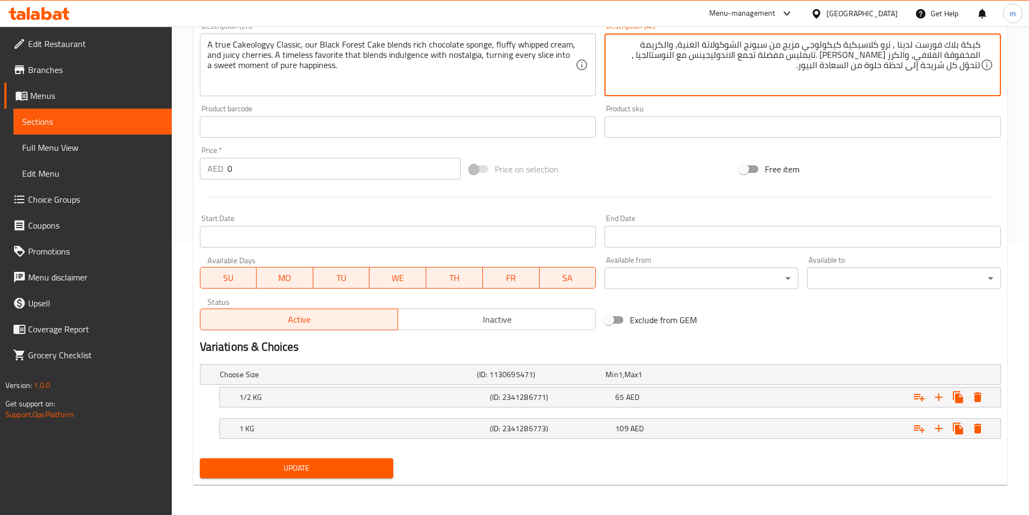
type textarea "كيكة بلاك فورست لدينا , ترو كلاسيكية كيكولوجي مزيج من سبونج الشوكولاتة الغنية، …"
click at [291, 464] on span "Update" at bounding box center [297, 468] width 177 height 14
